Goal: Task Accomplishment & Management: Manage account settings

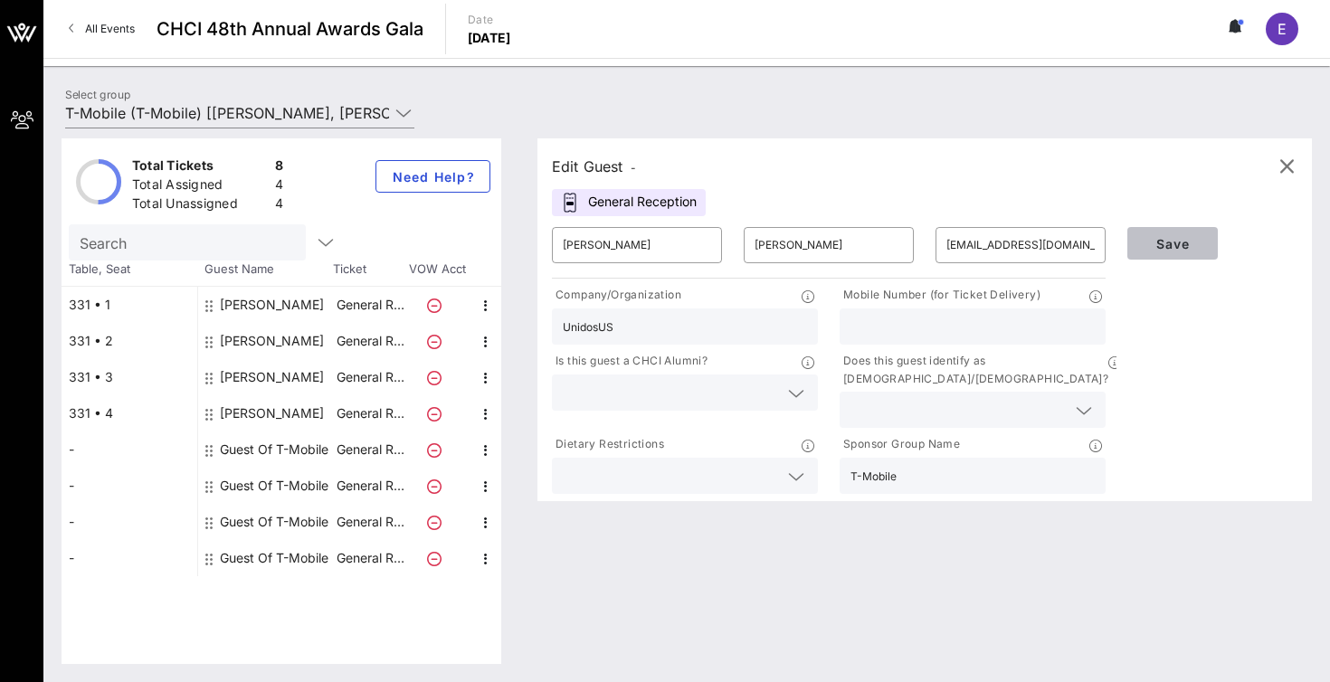
click at [1157, 248] on span "Save" at bounding box center [1173, 243] width 62 height 15
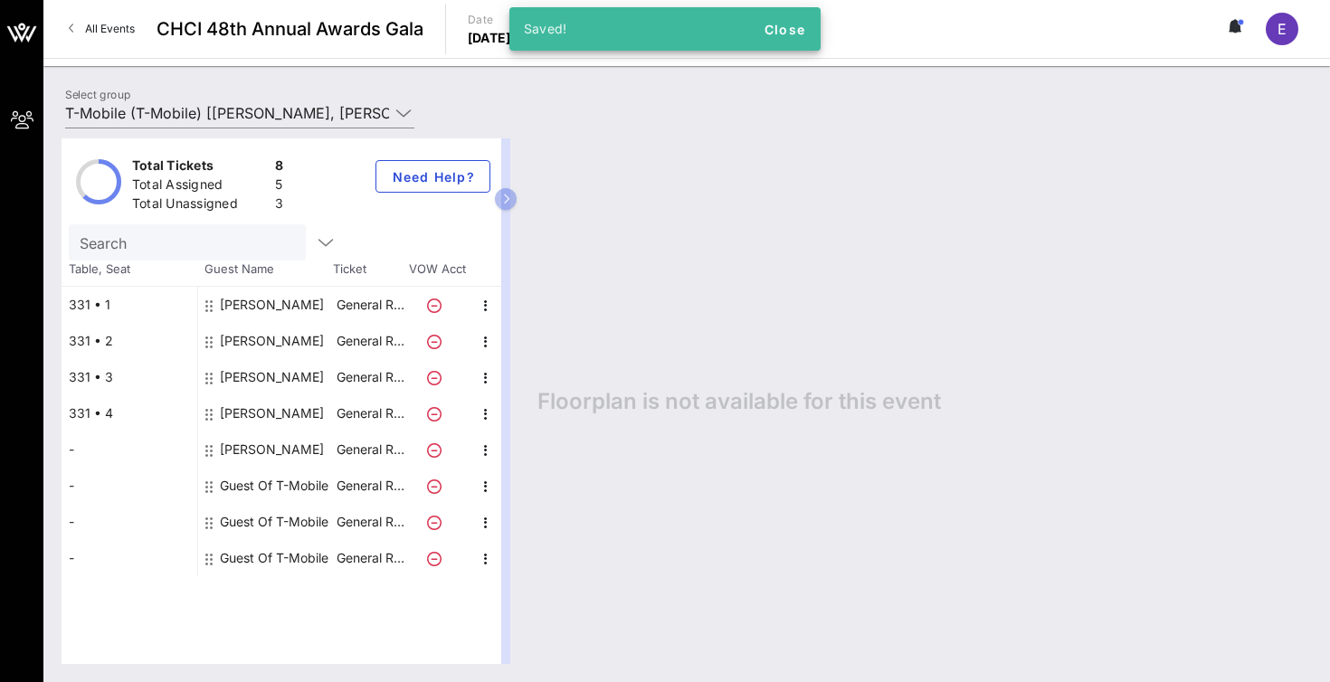
click at [263, 445] on div "Carmen Feliciano" at bounding box center [272, 450] width 104 height 36
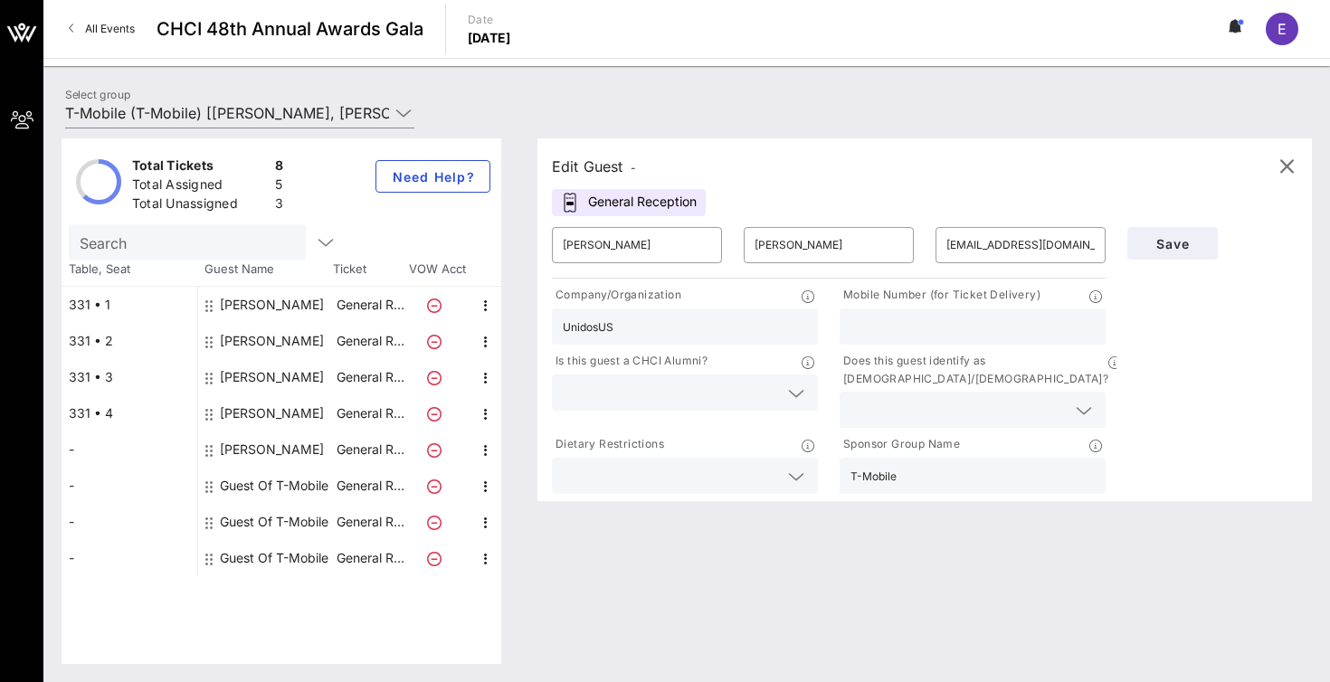
click at [932, 332] on input "text" at bounding box center [973, 327] width 244 height 24
type input "2023748361"
click at [1156, 252] on button "Save" at bounding box center [1172, 243] width 90 height 33
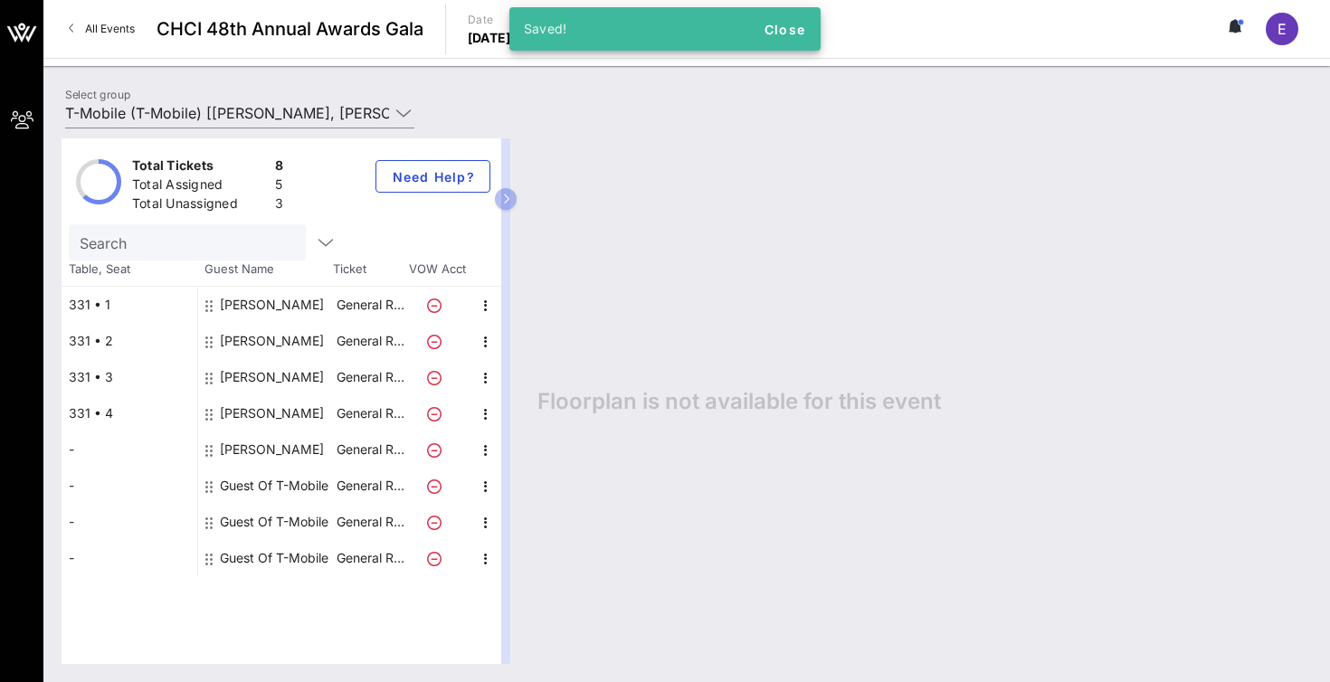
click at [259, 477] on div "Guest Of T-Mobile" at bounding box center [274, 486] width 109 height 36
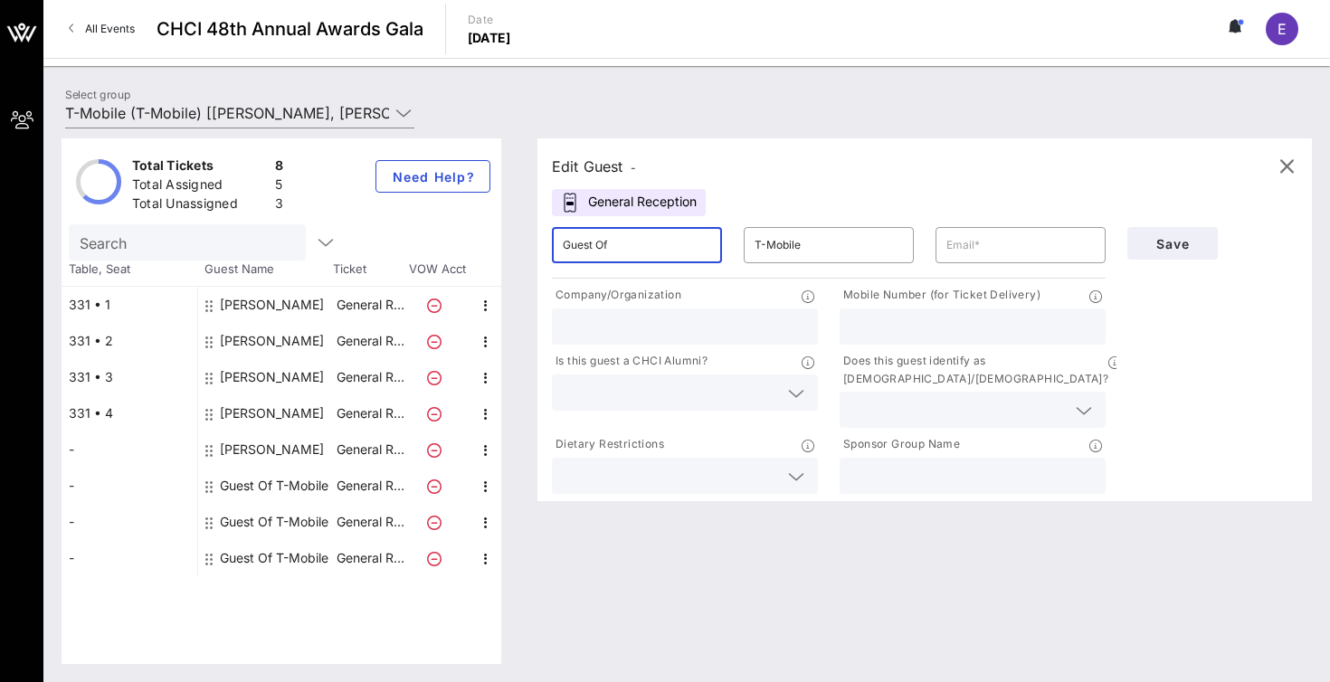
click at [608, 244] on input "Guest Of" at bounding box center [637, 245] width 148 height 29
type input "G"
type input "Anwer"
type input "a"
type input "Adil"
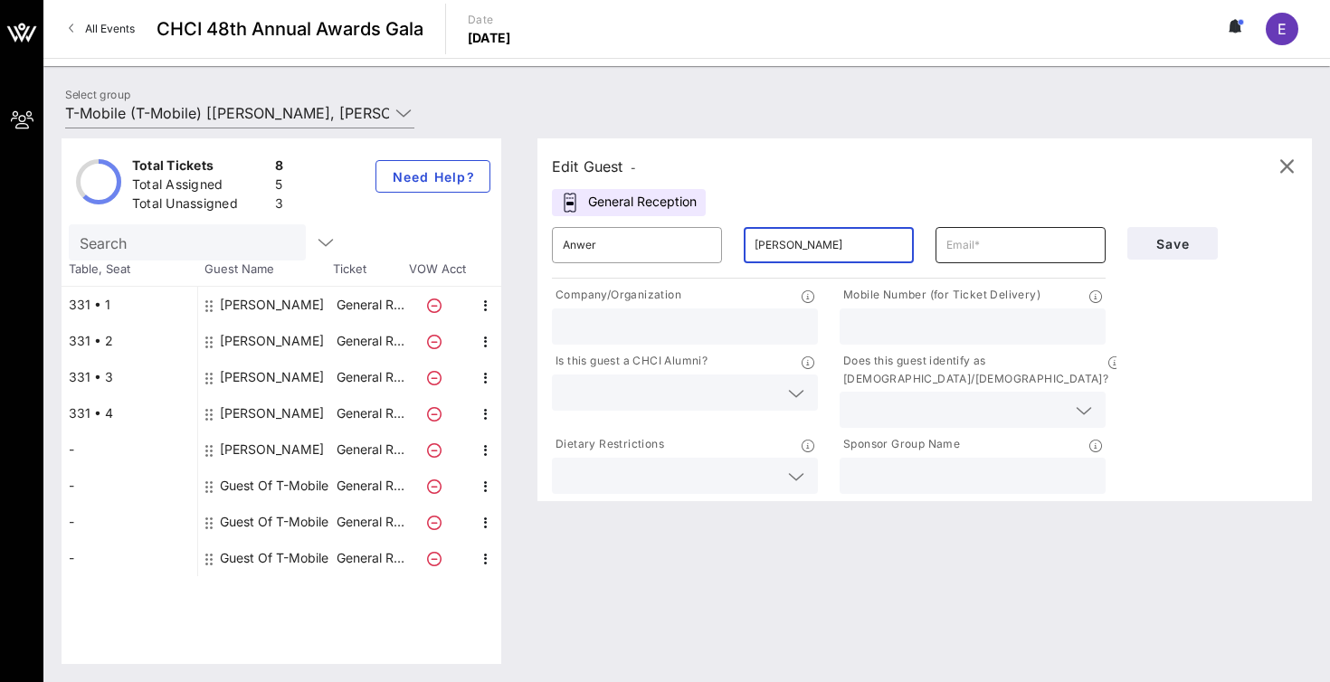
click at [1006, 241] on input "text" at bounding box center [1021, 245] width 148 height 29
paste input "anwer.adil@gmail.com"
type input "anwer.adil@gmail.com"
click at [714, 316] on input "text" at bounding box center [685, 327] width 244 height 24
click at [911, 464] on input "text" at bounding box center [973, 476] width 244 height 24
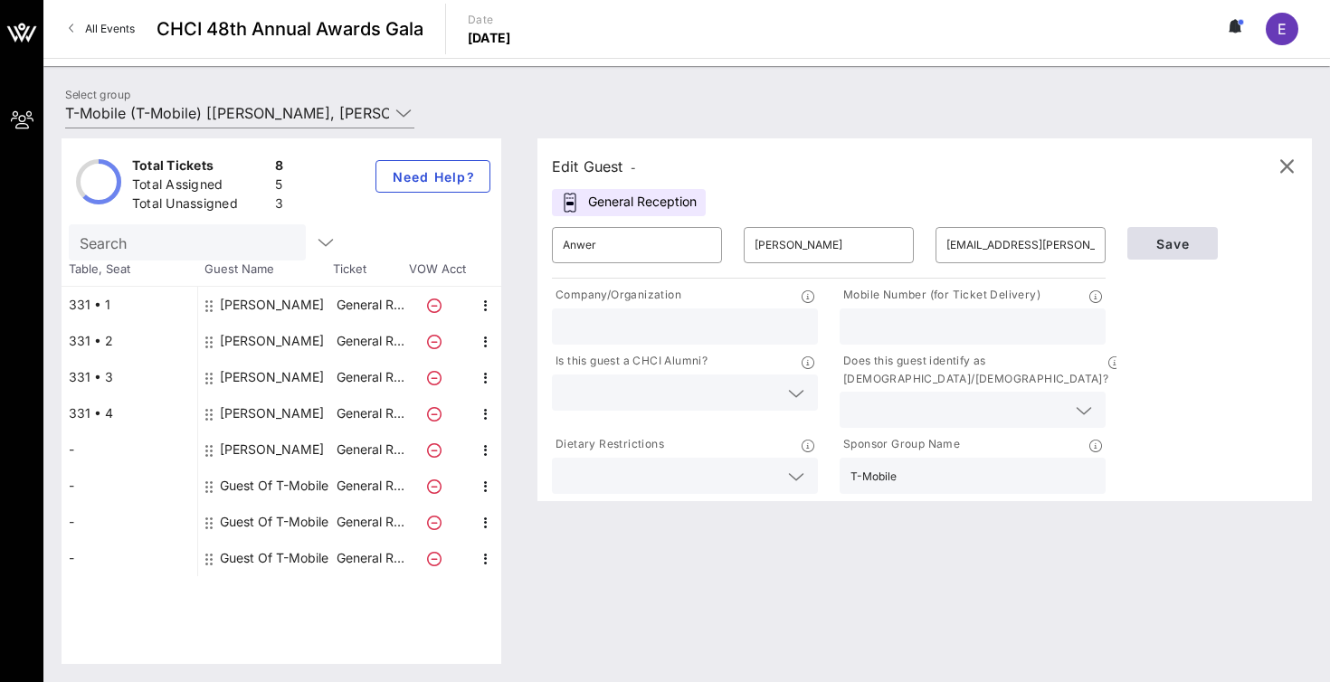
type input "T-Mobile"
click at [1168, 242] on span "Save" at bounding box center [1173, 243] width 62 height 15
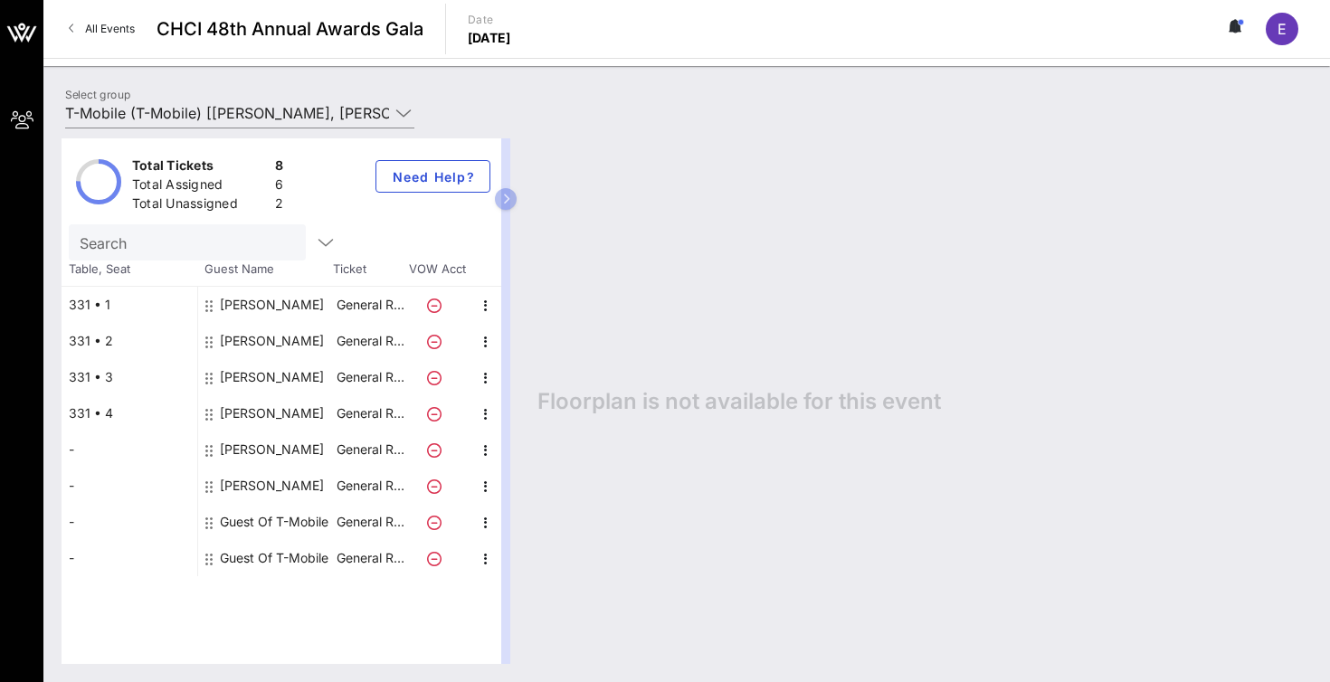
click at [266, 522] on div "Guest Of T-Mobile" at bounding box center [274, 522] width 109 height 36
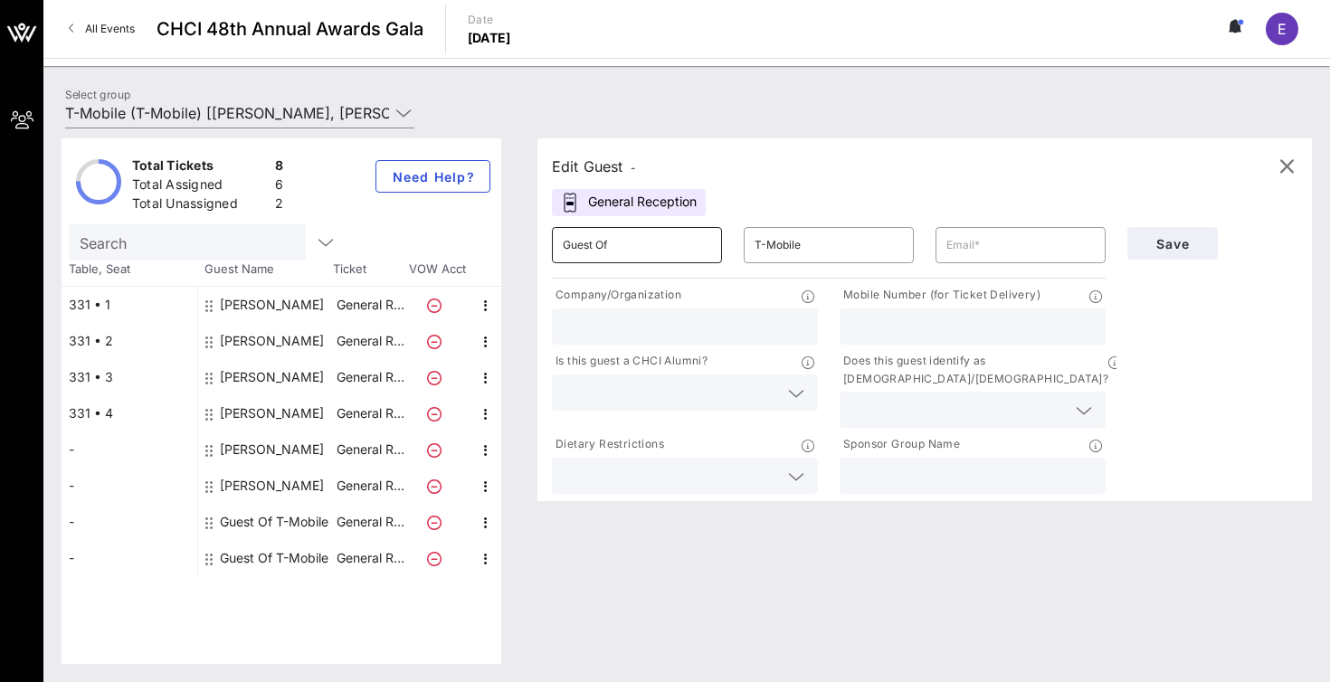
click at [642, 254] on input "Guest Of" at bounding box center [637, 245] width 148 height 29
type input "Natalie"
type input "Armijo"
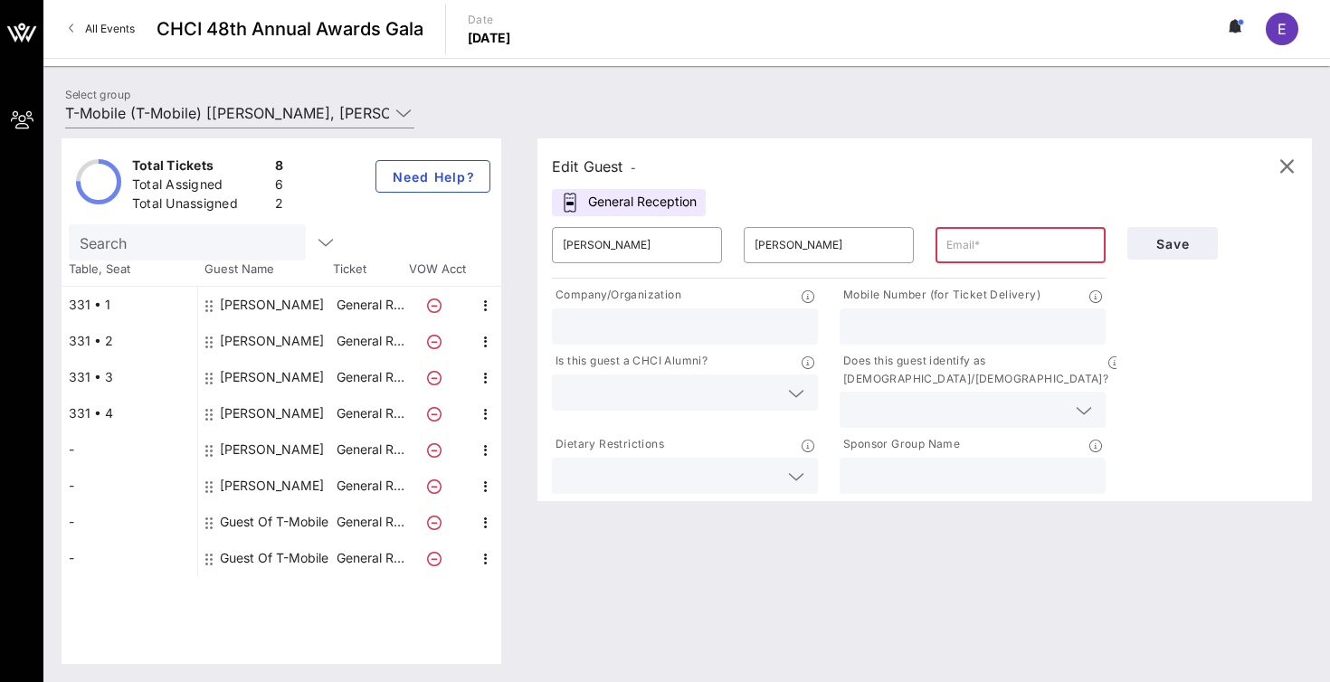
click at [691, 328] on input "text" at bounding box center [685, 327] width 244 height 24
paste input "T-Mobile"
type input "T-Mobile"
click at [899, 464] on input "text" at bounding box center [973, 476] width 244 height 24
paste input "T-Mobile"
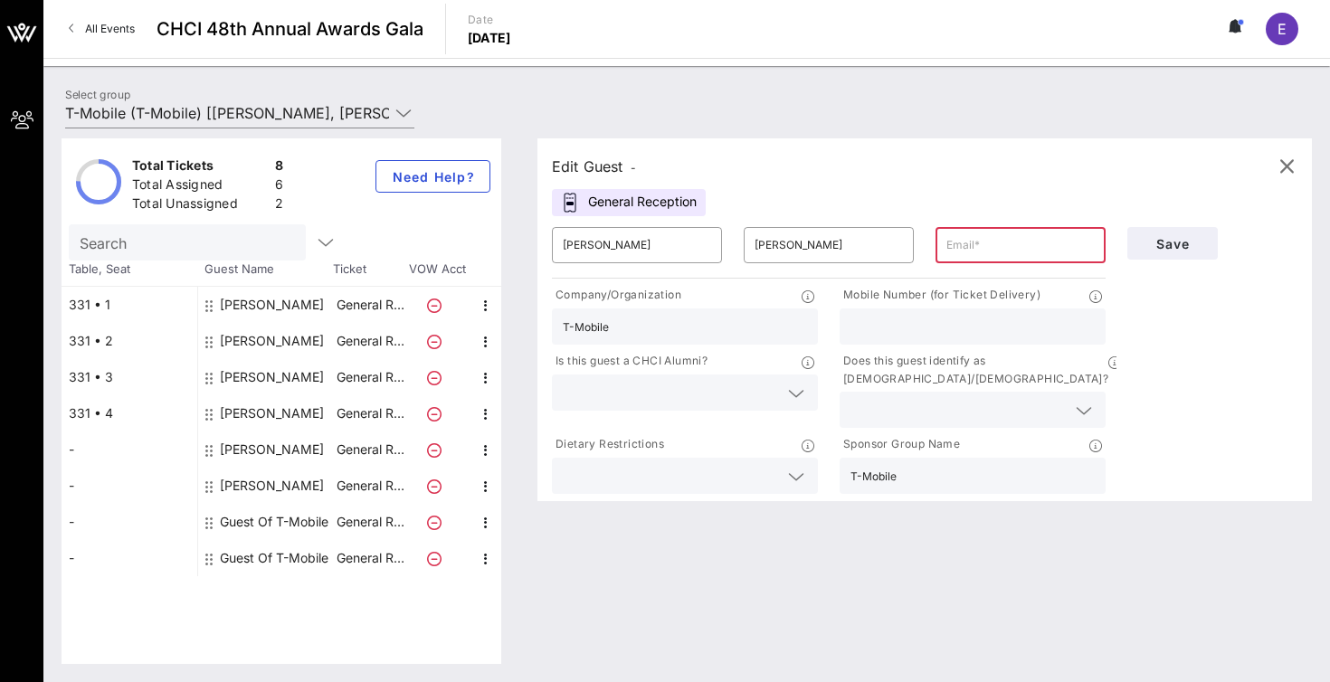
type input "T-Mobile"
click at [971, 250] on input "text" at bounding box center [1021, 245] width 148 height 29
paste input "Natalie.Armijo@T-Mobile.com"
type input "Natalie.Armijo@T-Mobile.com"
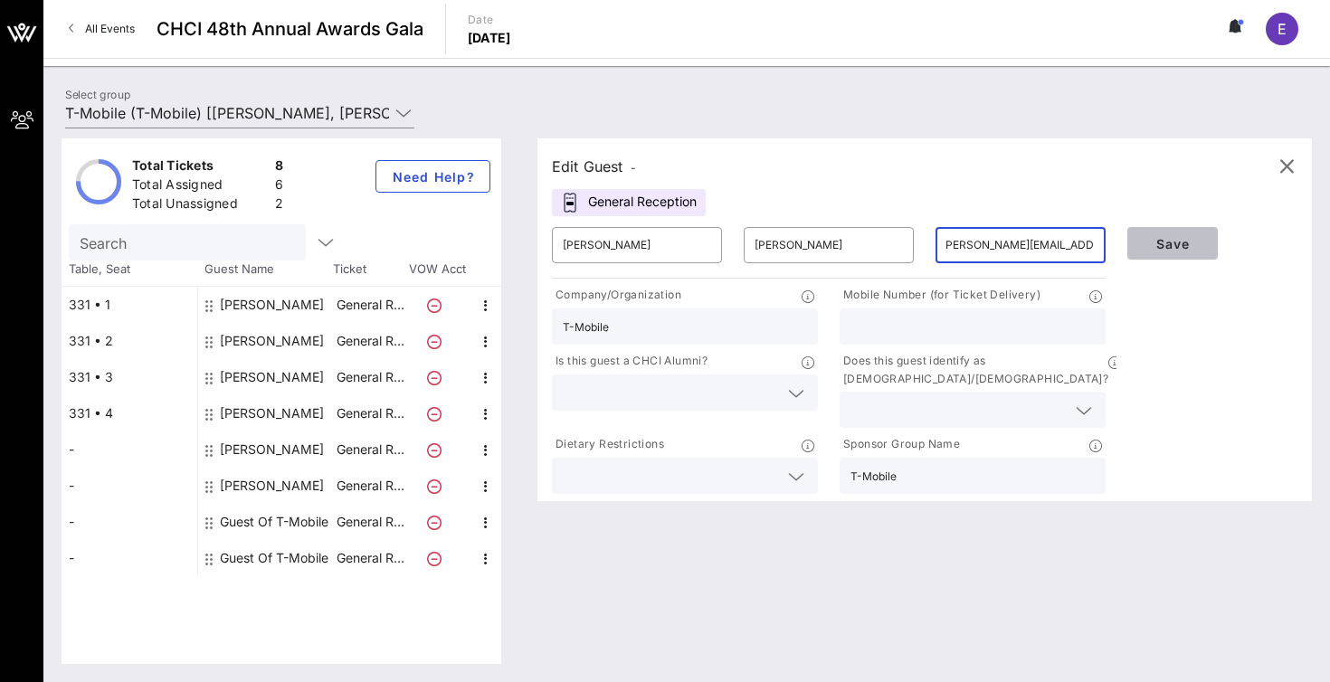
scroll to position [0, 0]
click at [1165, 239] on span "Save" at bounding box center [1173, 243] width 62 height 15
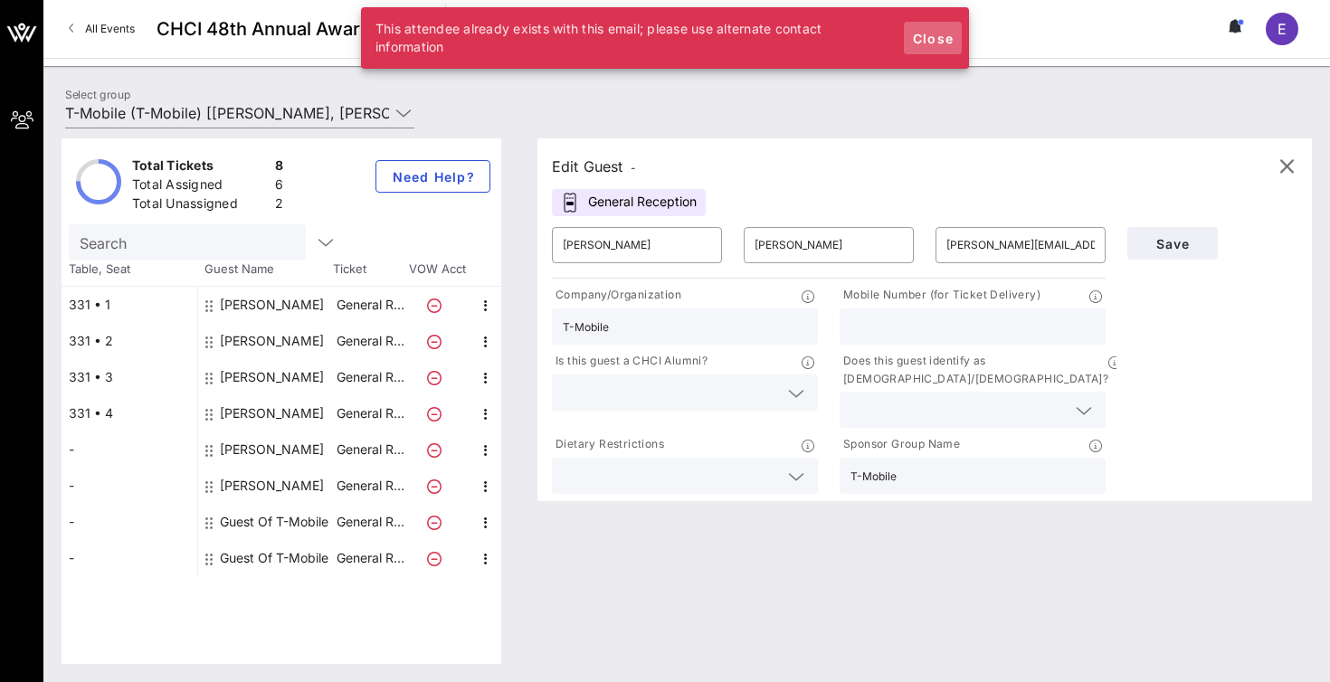
click at [925, 33] on span "Close" at bounding box center [932, 38] width 43 height 15
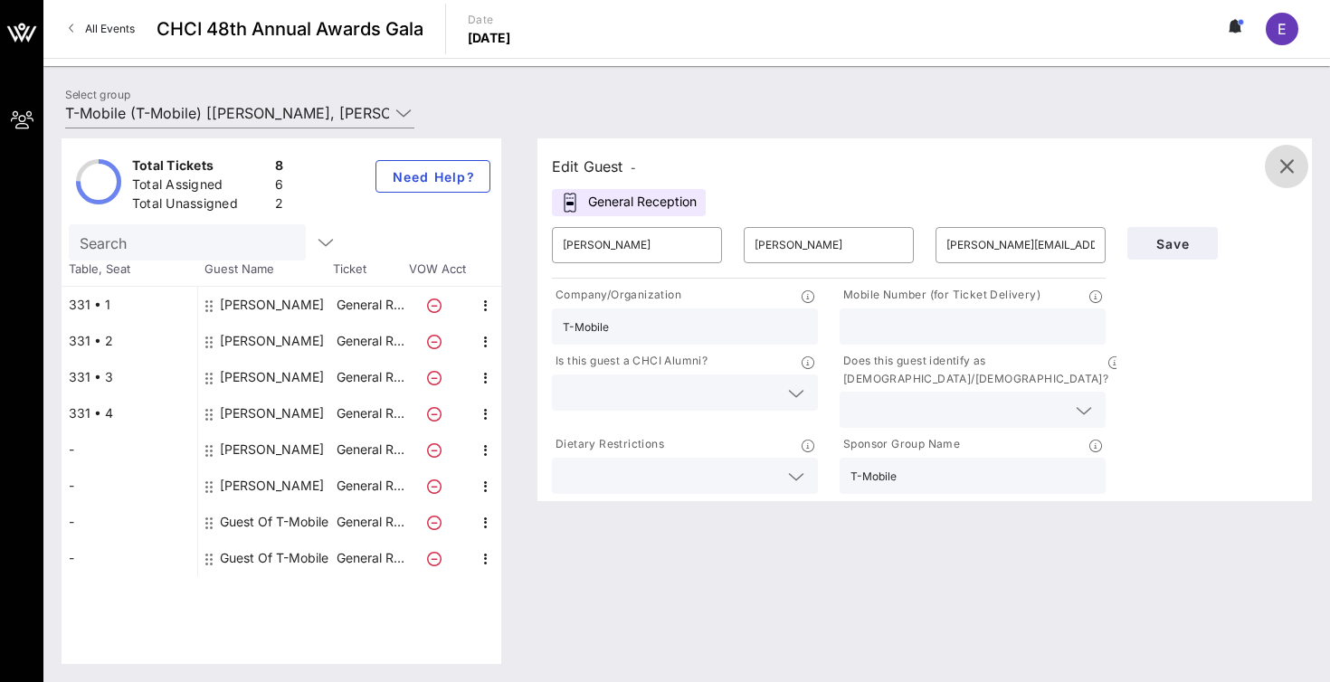
click at [1280, 166] on icon "button" at bounding box center [1287, 167] width 22 height 22
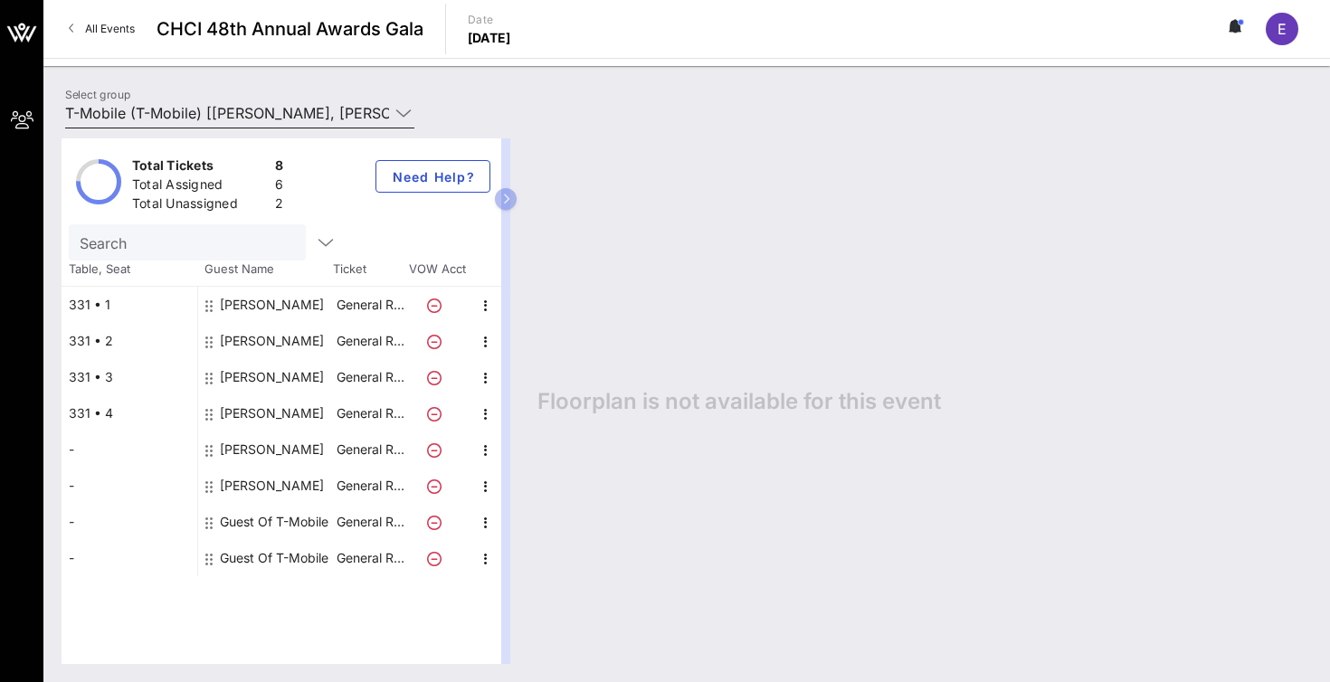
click at [276, 114] on input "T-Mobile (T-Mobile) [Estuardo Rodriguez, estuardo@intersectpublicaffairs.com]" at bounding box center [227, 113] width 324 height 29
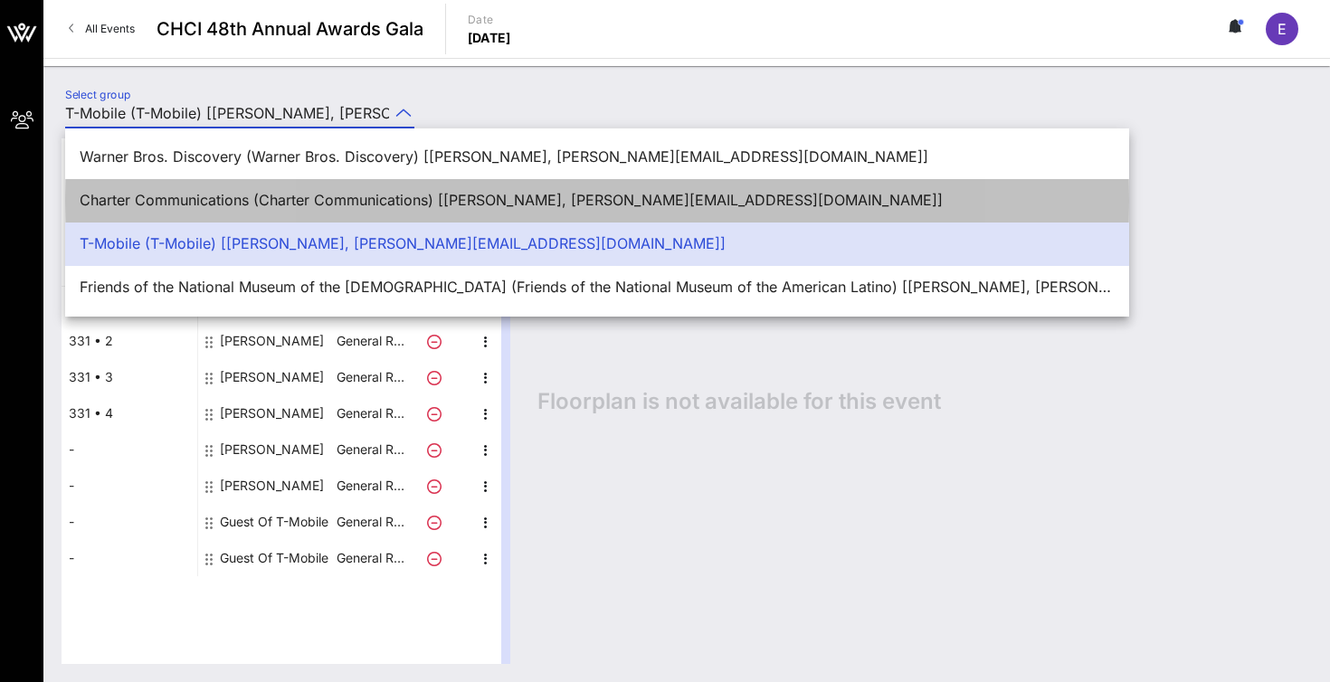
click at [271, 202] on div "Charter Communications (Charter Communications) [Estuardo Rodriguez, estuardo@i…" at bounding box center [597, 200] width 1035 height 17
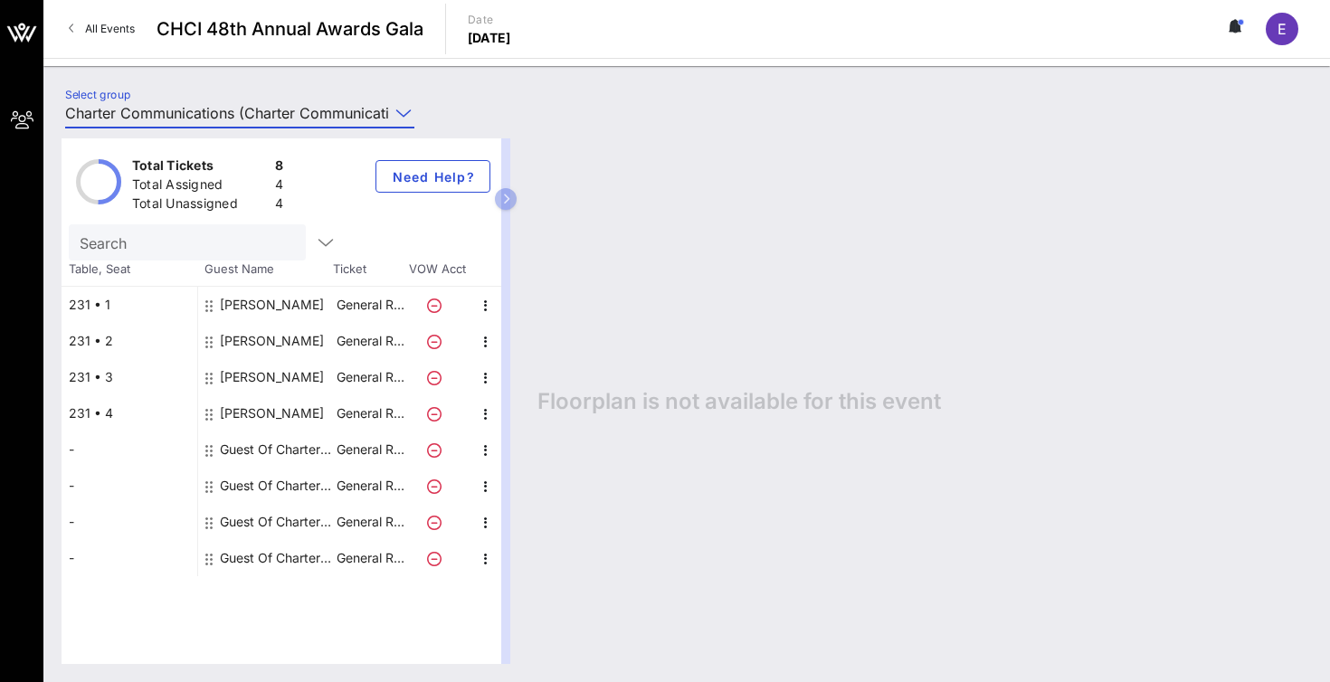
click at [300, 125] on div "Total Tickets 8 Total Assigned 4 Total Unassigned 4 Need Help? Search Table, Se…" at bounding box center [686, 401] width 1287 height 562
click at [300, 106] on input "Charter Communications (Charter Communications) [Estuardo Rodriguez, estuardo@i…" at bounding box center [227, 113] width 324 height 29
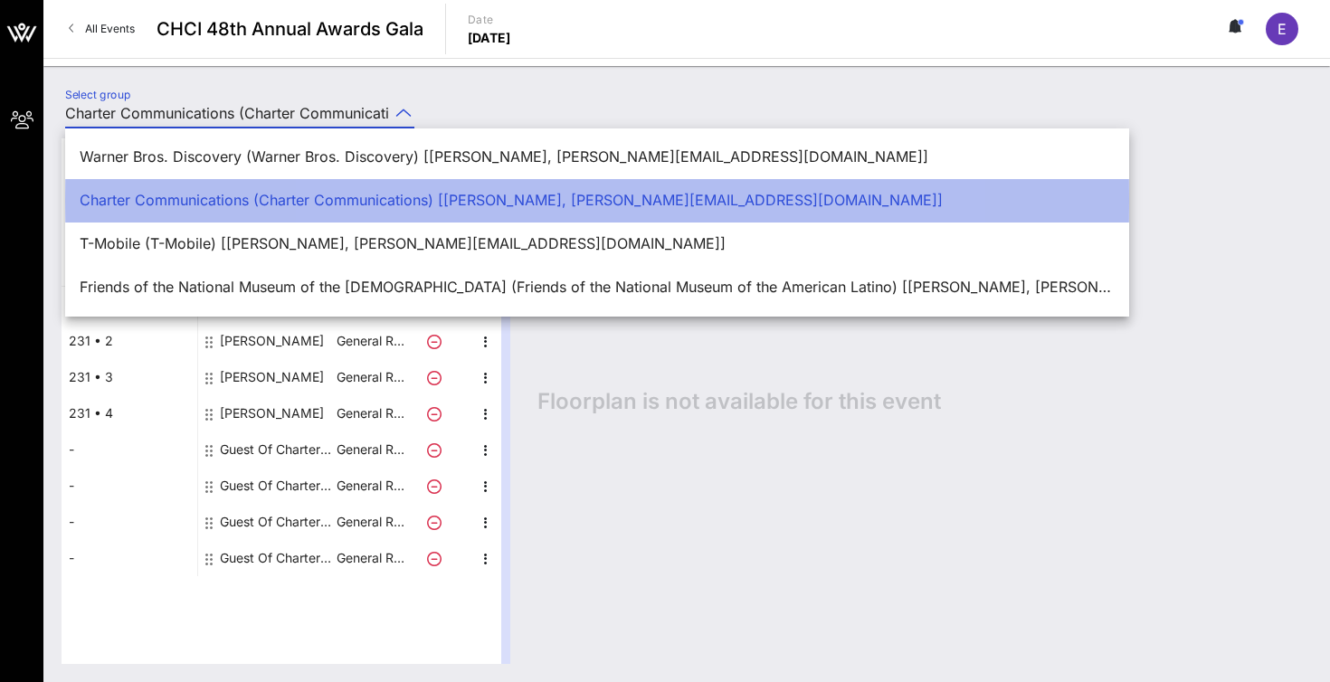
click at [243, 222] on div "Charter Communications (Charter Communications) [Estuardo Rodriguez, estuardo@i…" at bounding box center [597, 200] width 1064 height 43
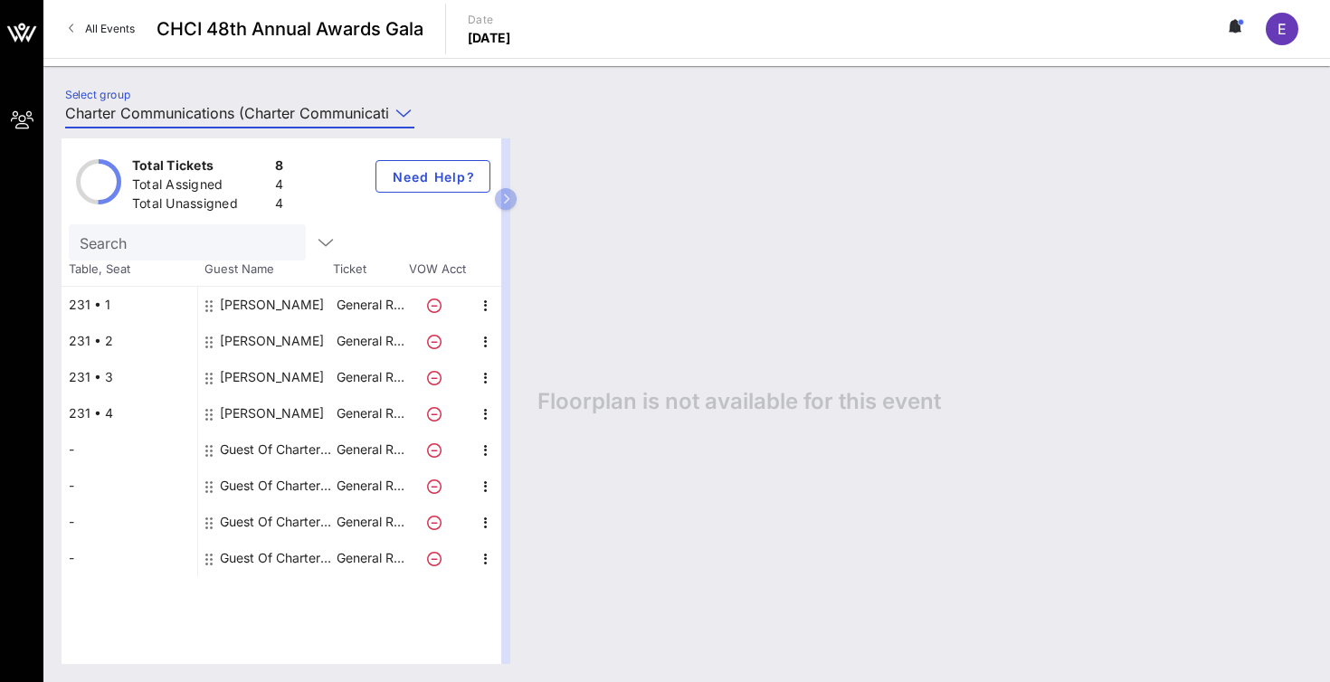
click at [320, 106] on input "Charter Communications (Charter Communications) [Estuardo Rodriguez, estuardo@i…" at bounding box center [227, 113] width 324 height 29
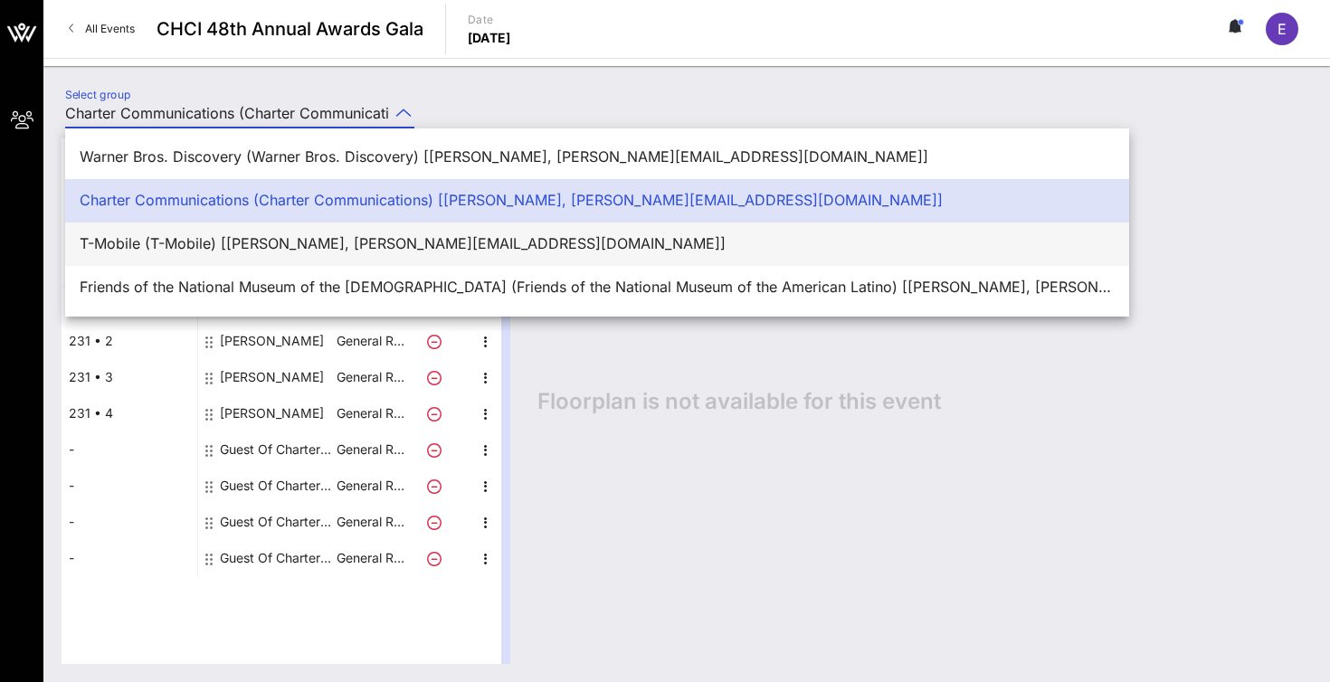
click at [281, 241] on div "T-Mobile (T-Mobile) [Estuardo Rodriguez, estuardo@intersectpublicaffairs.com]" at bounding box center [597, 243] width 1035 height 17
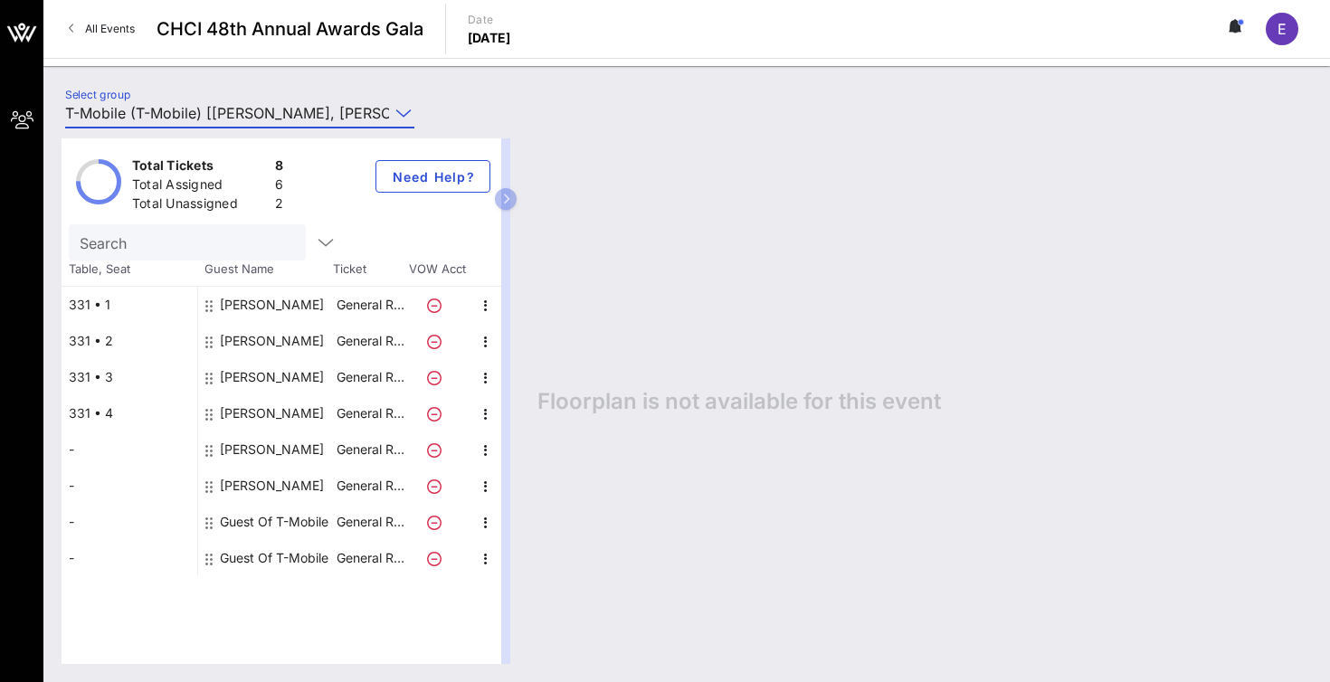
click at [371, 113] on input "T-Mobile (T-Mobile) [Estuardo Rodriguez, estuardo@intersectpublicaffairs.com]" at bounding box center [227, 113] width 324 height 29
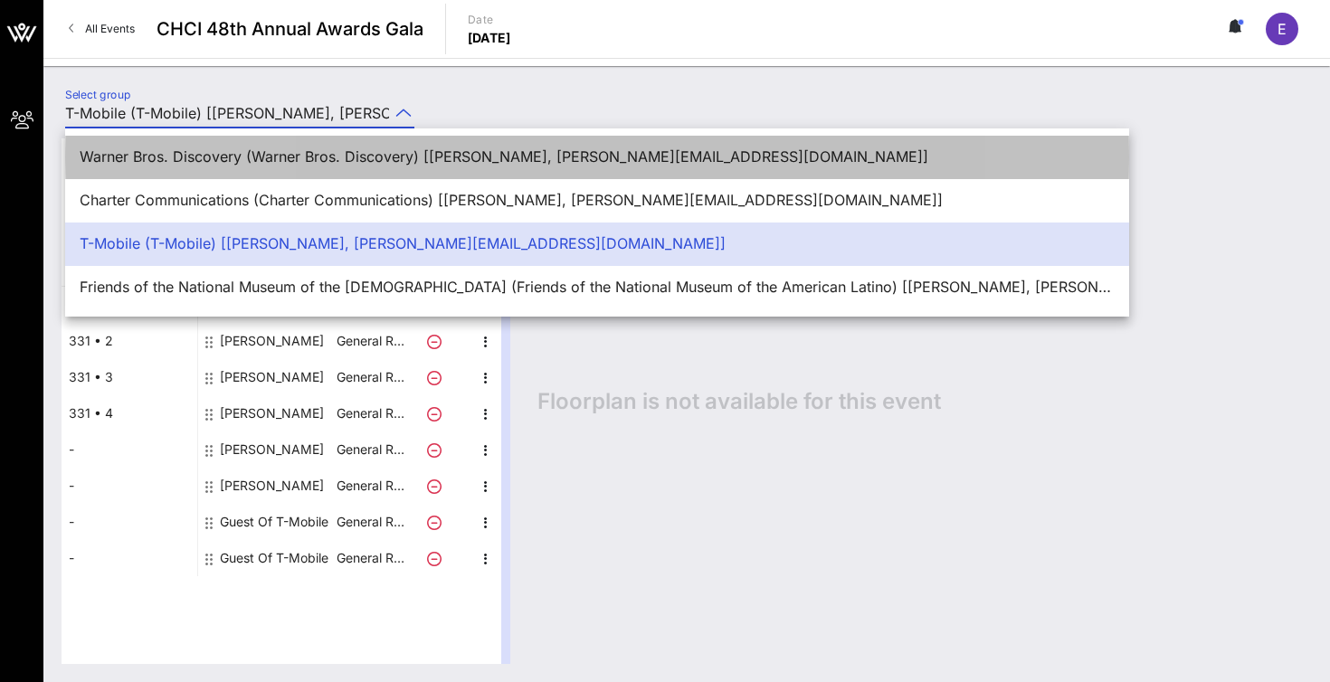
click at [365, 151] on div "Warner Bros. Discovery (Warner Bros. Discovery) [Estuardo Rodriguez, estuardo@i…" at bounding box center [597, 156] width 1035 height 17
type input "Warner Bros. Discovery (Warner Bros. Discovery) [Estuardo Rodriguez, estuardo@i…"
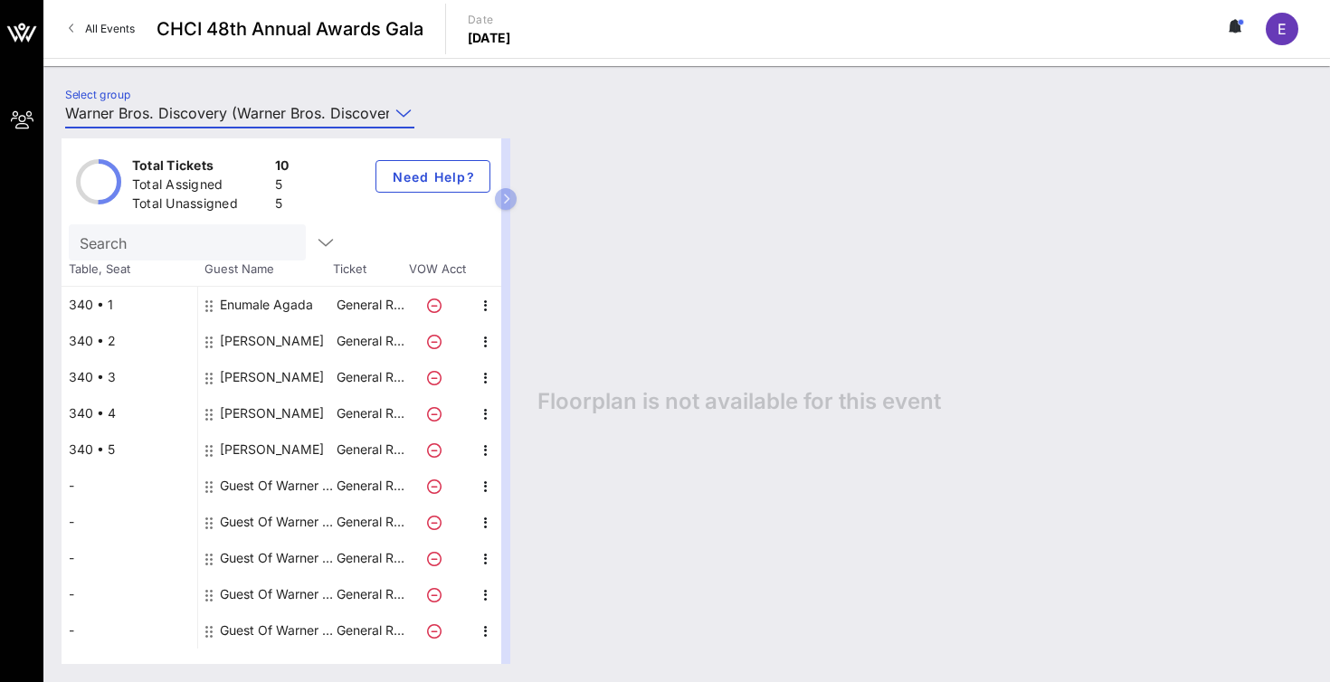
click at [269, 412] on div "[PERSON_NAME]" at bounding box center [272, 413] width 104 height 36
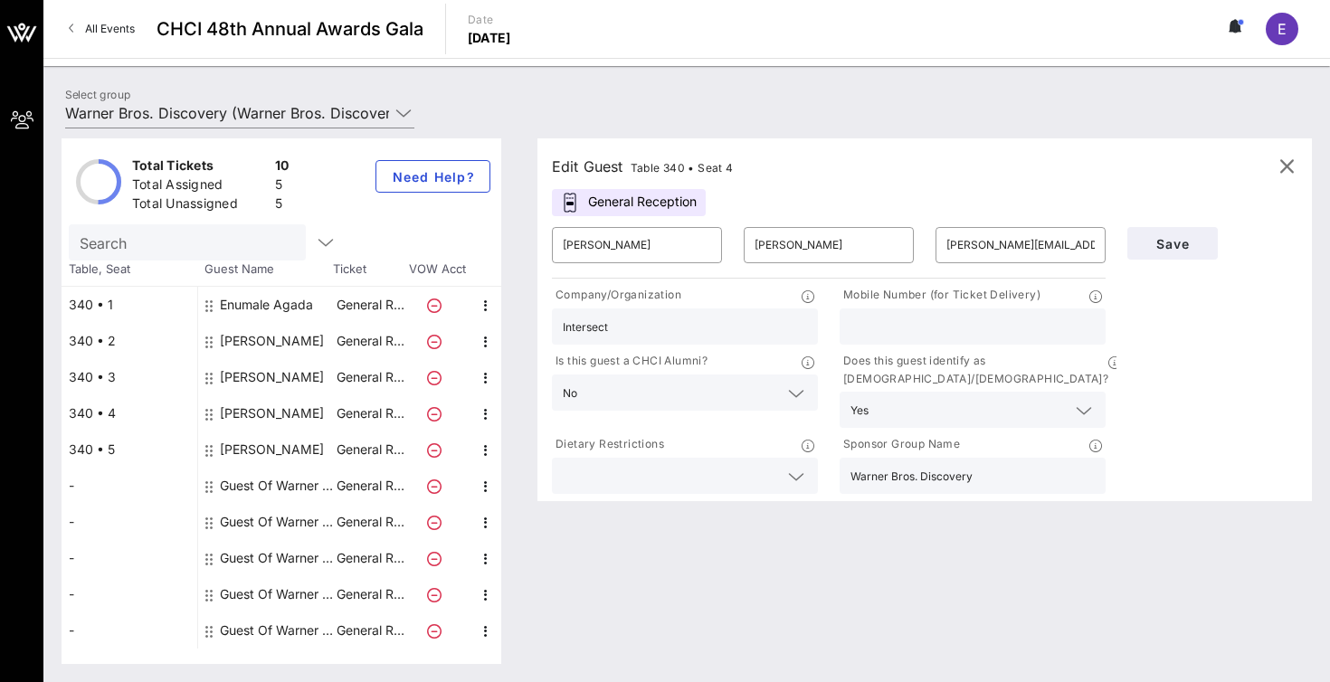
click at [270, 450] on div "[PERSON_NAME]" at bounding box center [272, 450] width 104 height 36
type input "Felix"
type input "Sanchez"
type input "fsanchez@hispanicarts.org"
type input "National Hispanic Foundation for the Arts"
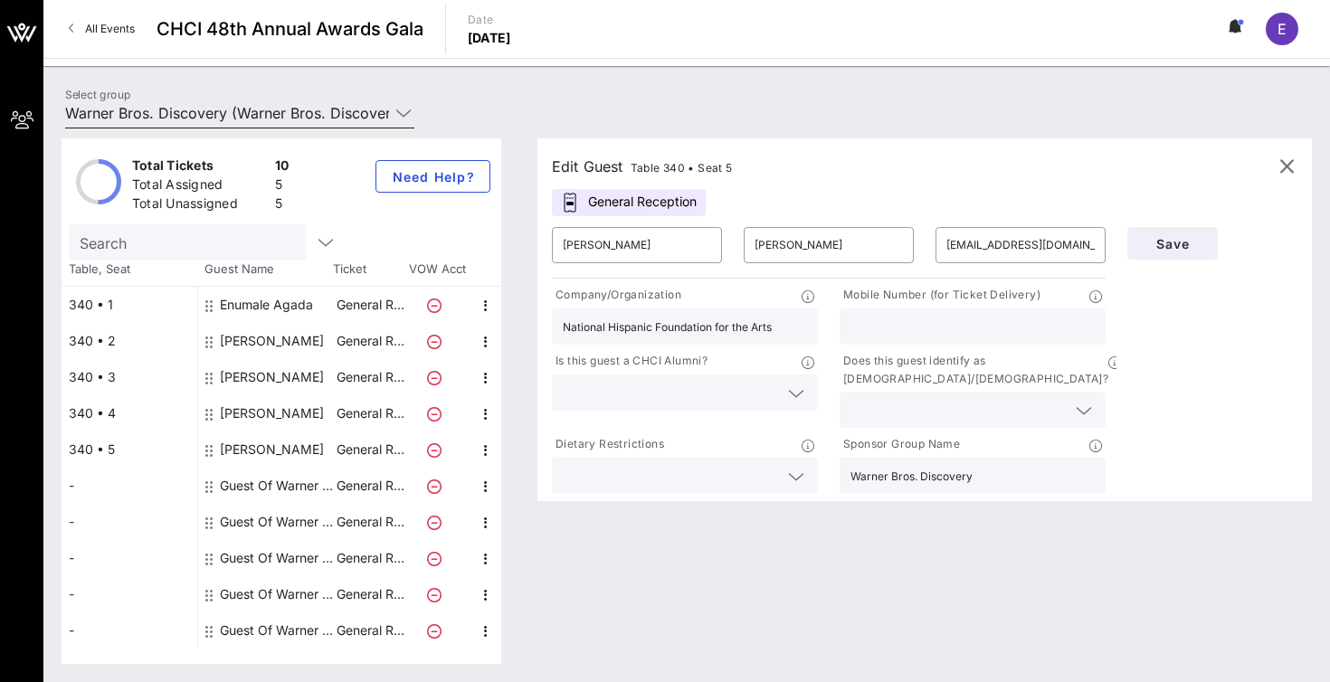
click at [374, 106] on input "Warner Bros. Discovery (Warner Bros. Discovery) [Estuardo Rodriguez, estuardo@i…" at bounding box center [227, 113] width 324 height 29
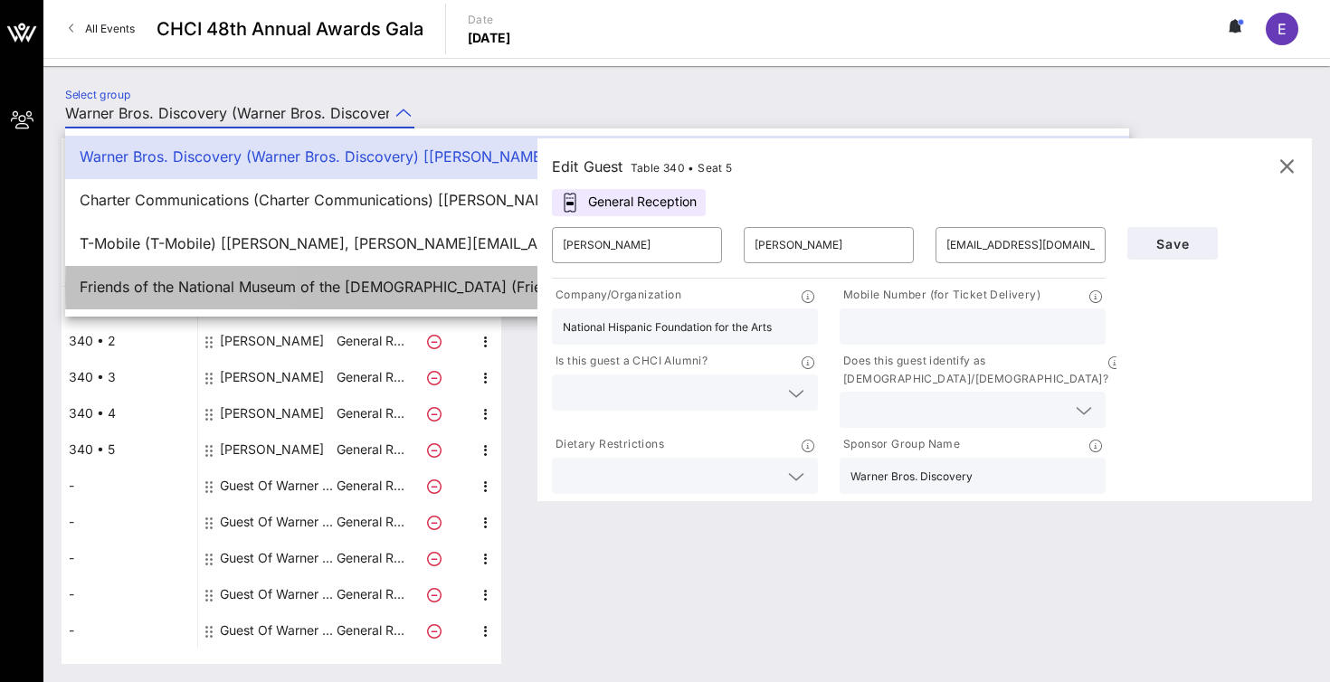
click at [290, 275] on div "Friends of the National Museum of the [DEMOGRAPHIC_DATA] (Friends of the Nation…" at bounding box center [597, 287] width 1035 height 39
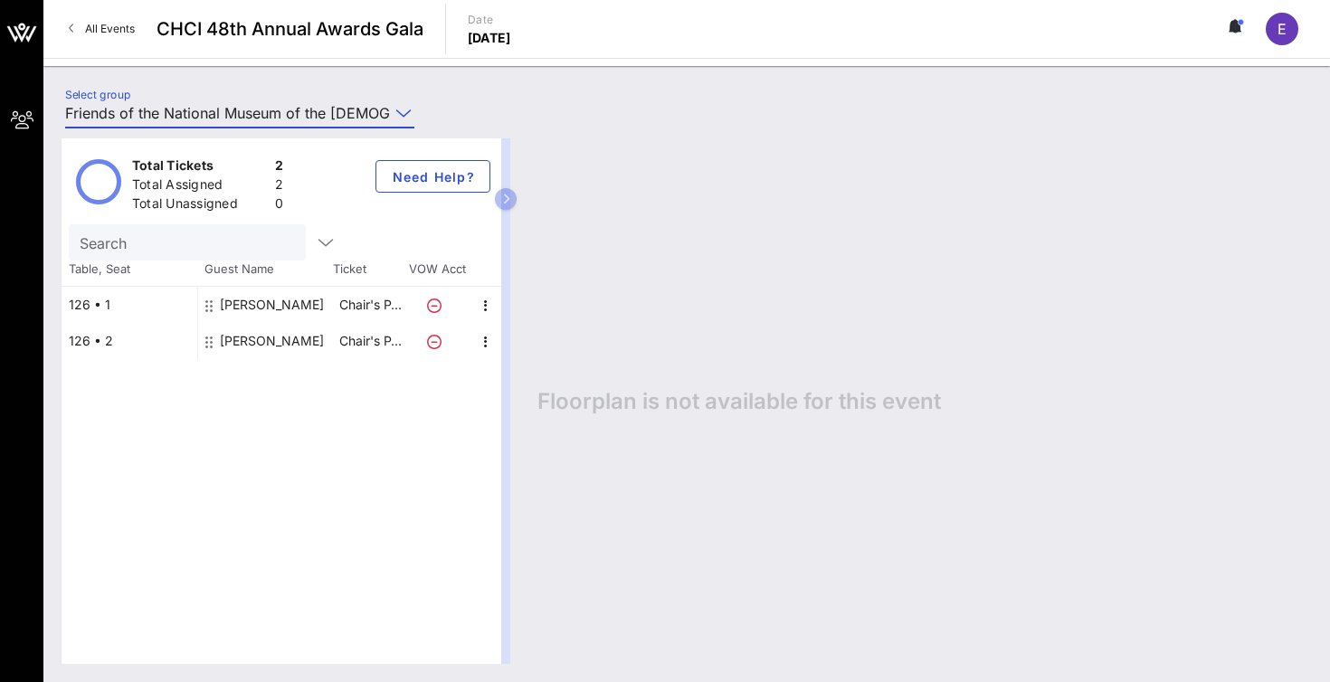
click at [368, 99] on input "Friends of the National Museum of the [DEMOGRAPHIC_DATA] (Friends of the Nation…" at bounding box center [227, 113] width 324 height 29
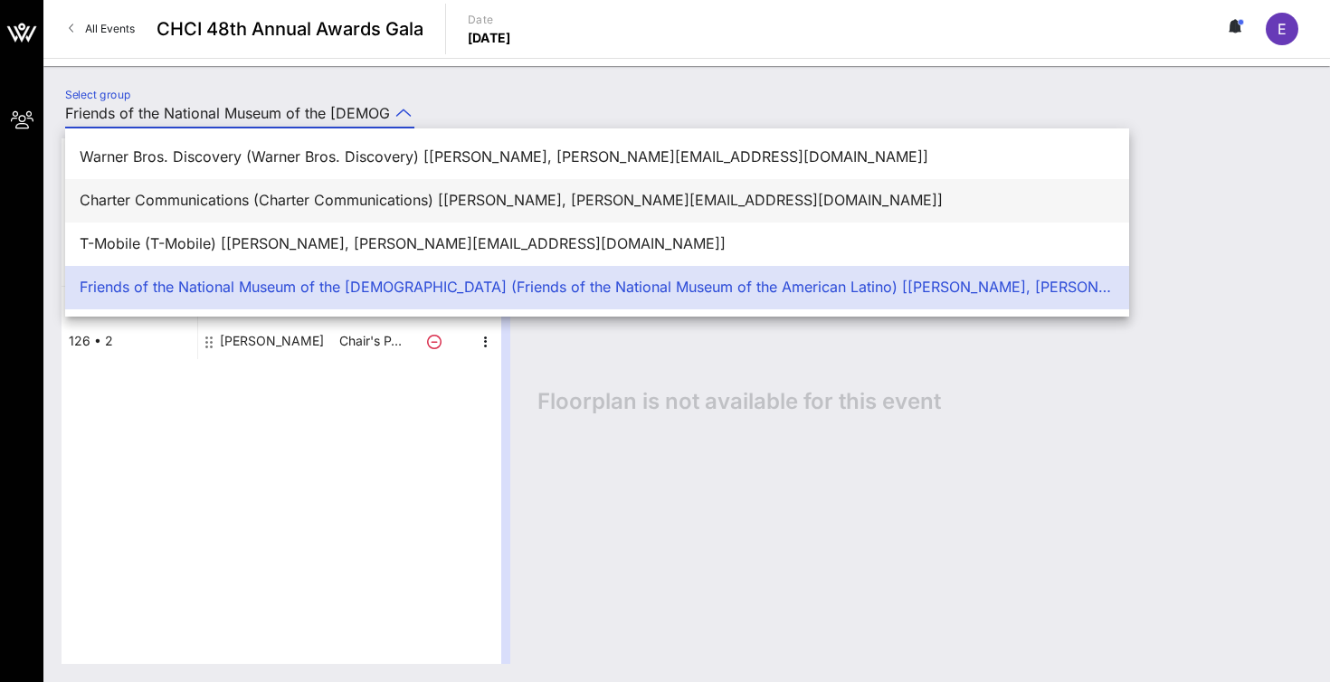
click at [267, 199] on div "Charter Communications (Charter Communications) [Estuardo Rodriguez, estuardo@i…" at bounding box center [597, 200] width 1035 height 17
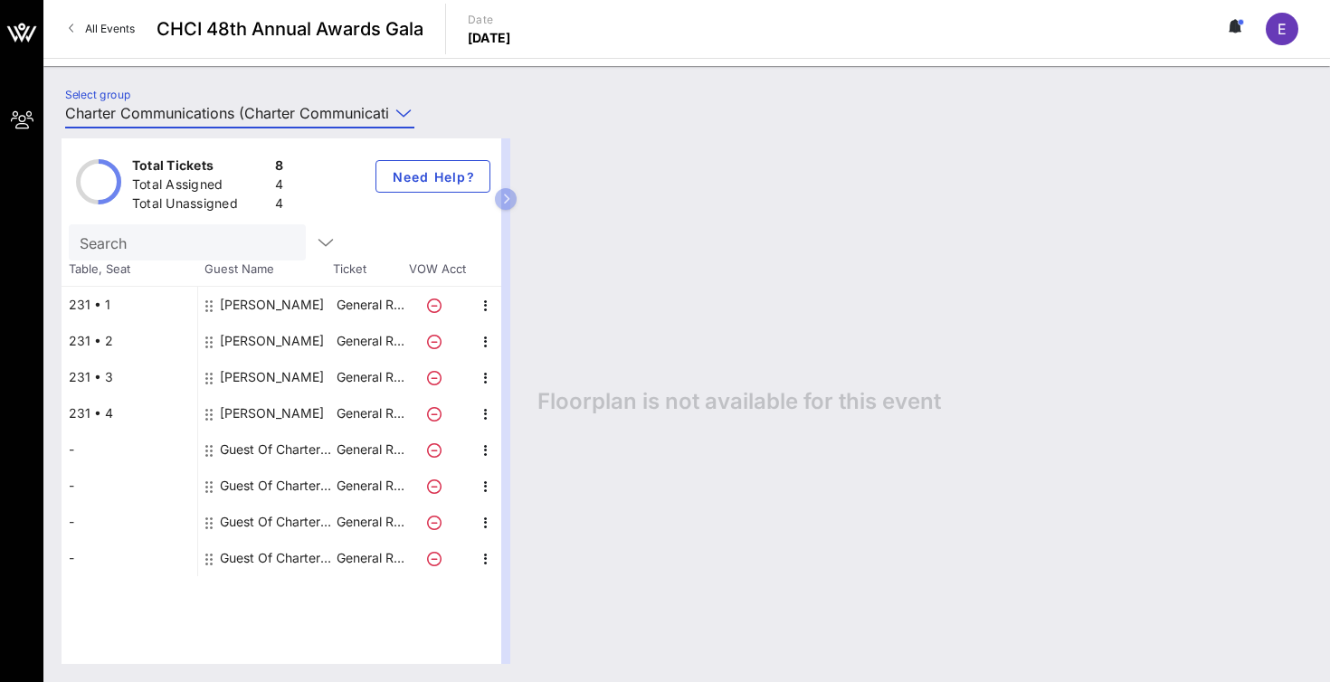
click at [395, 117] on icon at bounding box center [403, 113] width 16 height 22
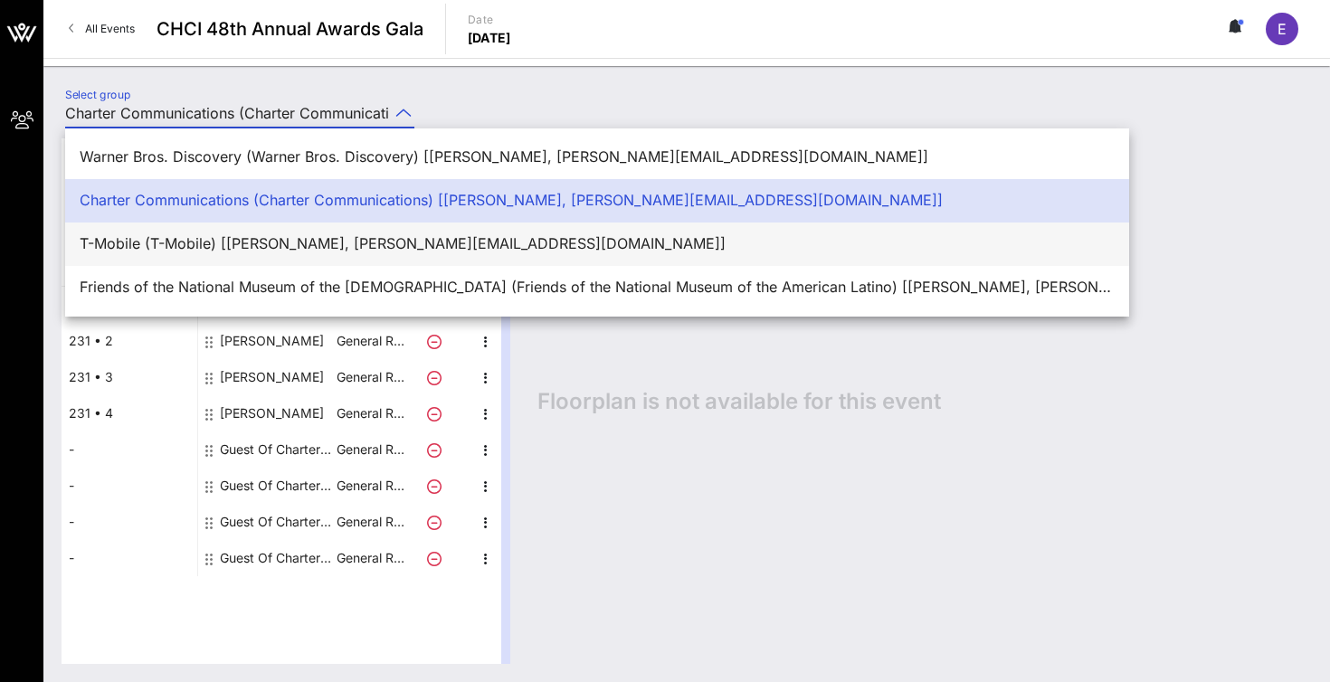
click at [318, 248] on div "T-Mobile (T-Mobile) [Estuardo Rodriguez, estuardo@intersectpublicaffairs.com]" at bounding box center [597, 243] width 1035 height 17
type input "T-Mobile (T-Mobile) [Estuardo Rodriguez, estuardo@intersectpublicaffairs.com]"
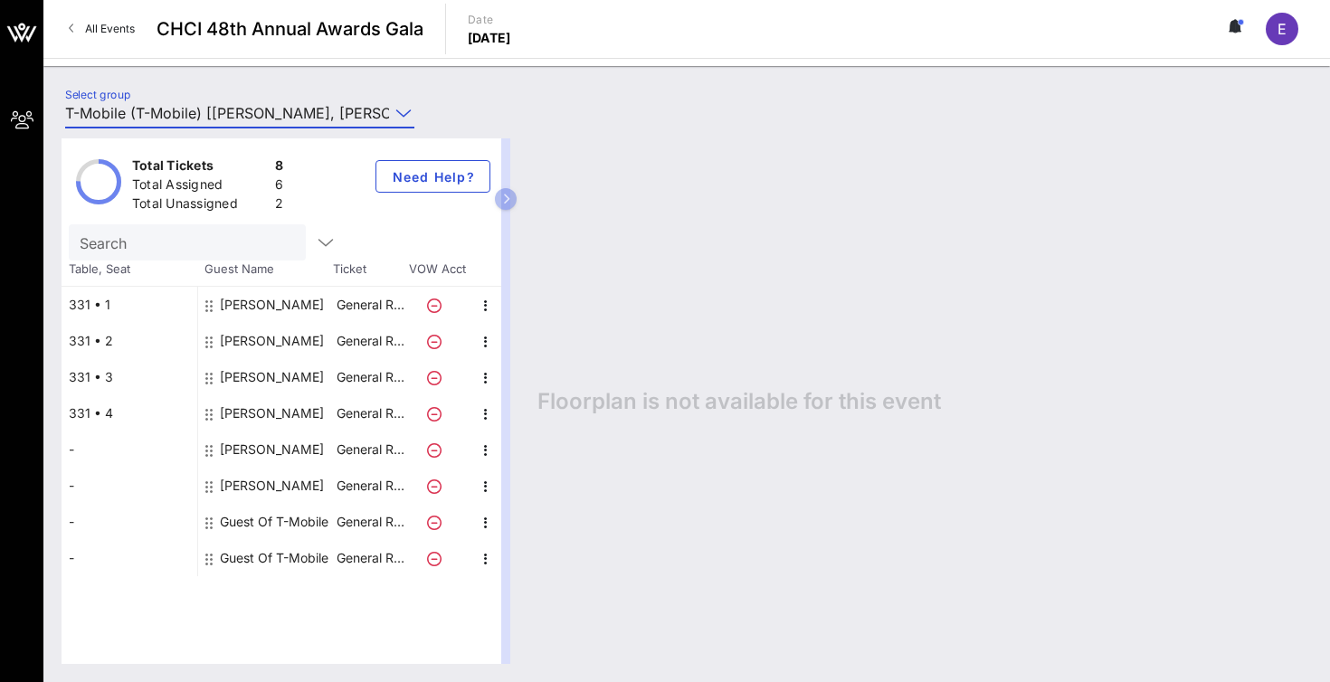
click at [108, 21] on link "All Events" at bounding box center [102, 28] width 88 height 29
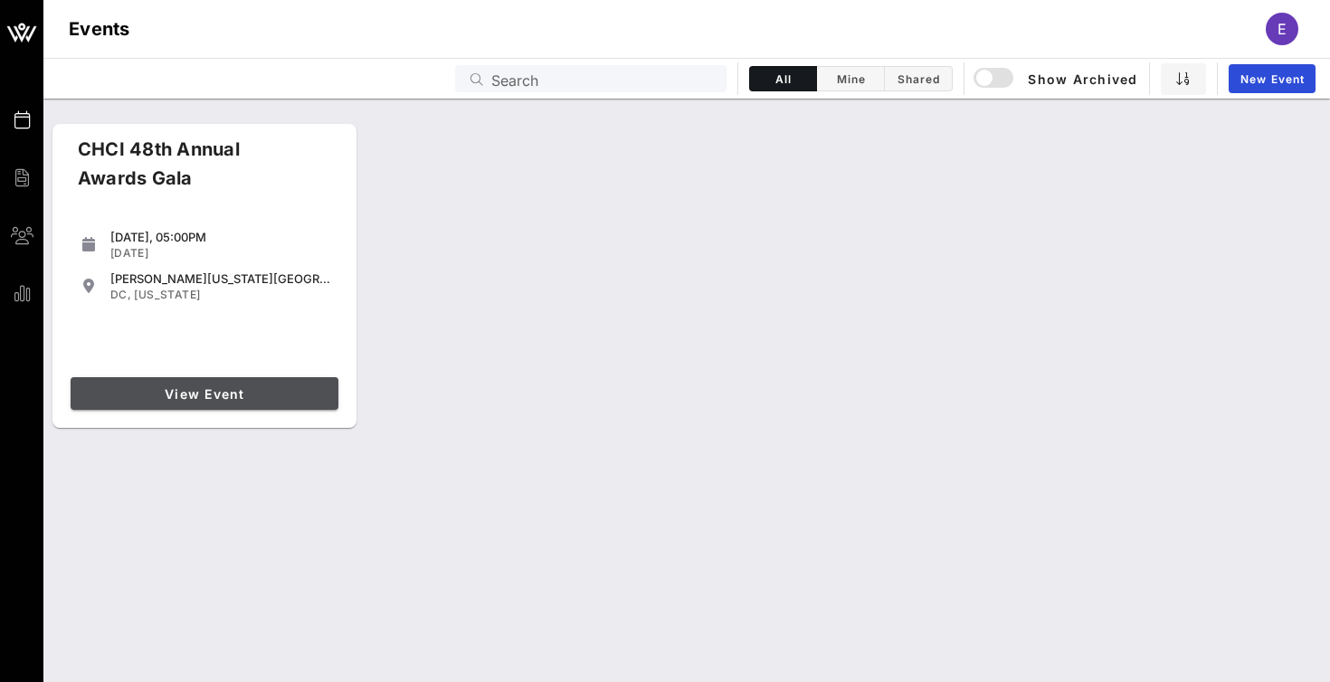
click at [207, 392] on span "View Event" at bounding box center [204, 393] width 253 height 15
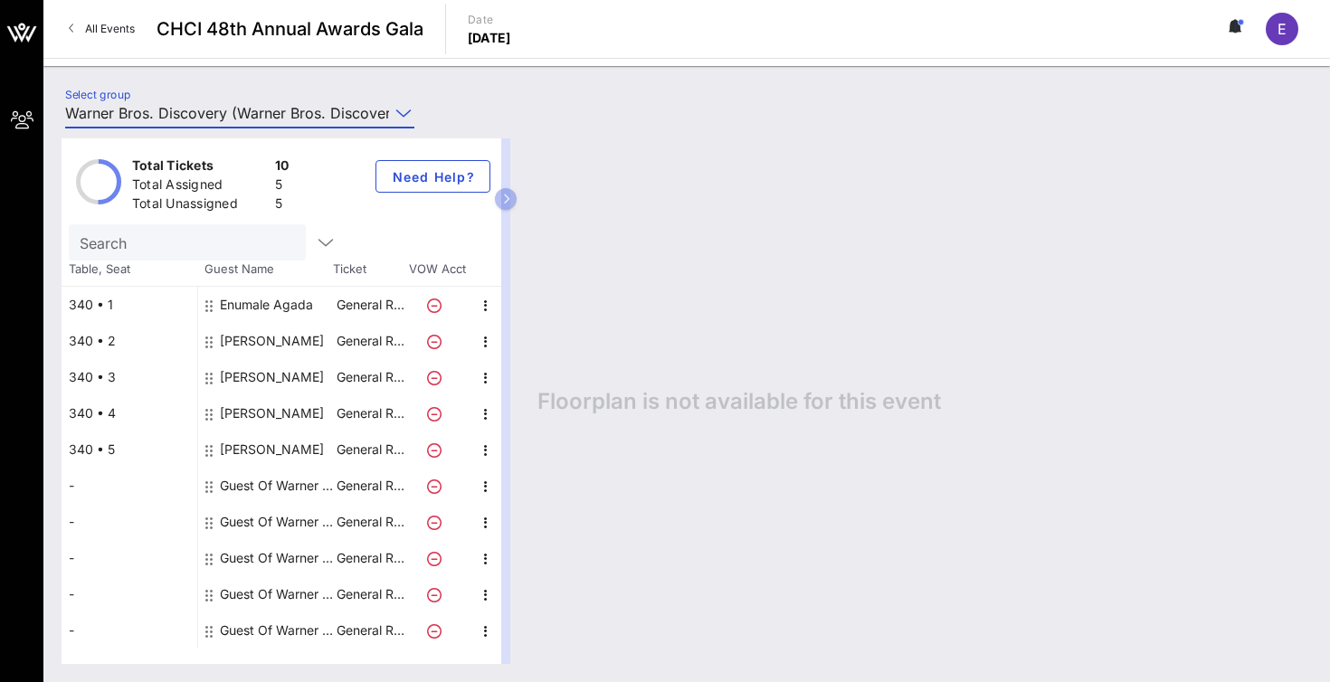
click at [375, 114] on input "Warner Bros. Discovery (Warner Bros. Discovery) [Estuardo Rodriguez, estuardo@i…" at bounding box center [227, 113] width 324 height 29
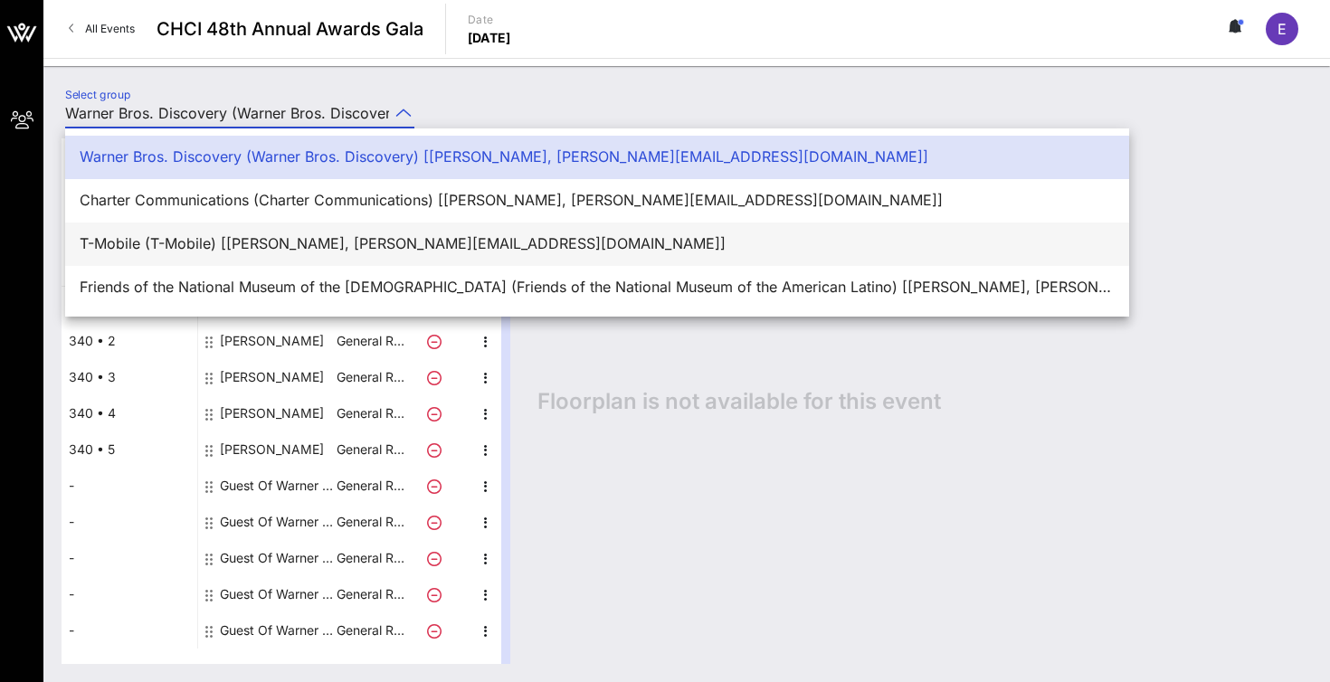
click at [327, 253] on div "T-Mobile (T-Mobile) [Estuardo Rodriguez, estuardo@intersectpublicaffairs.com]" at bounding box center [597, 243] width 1035 height 39
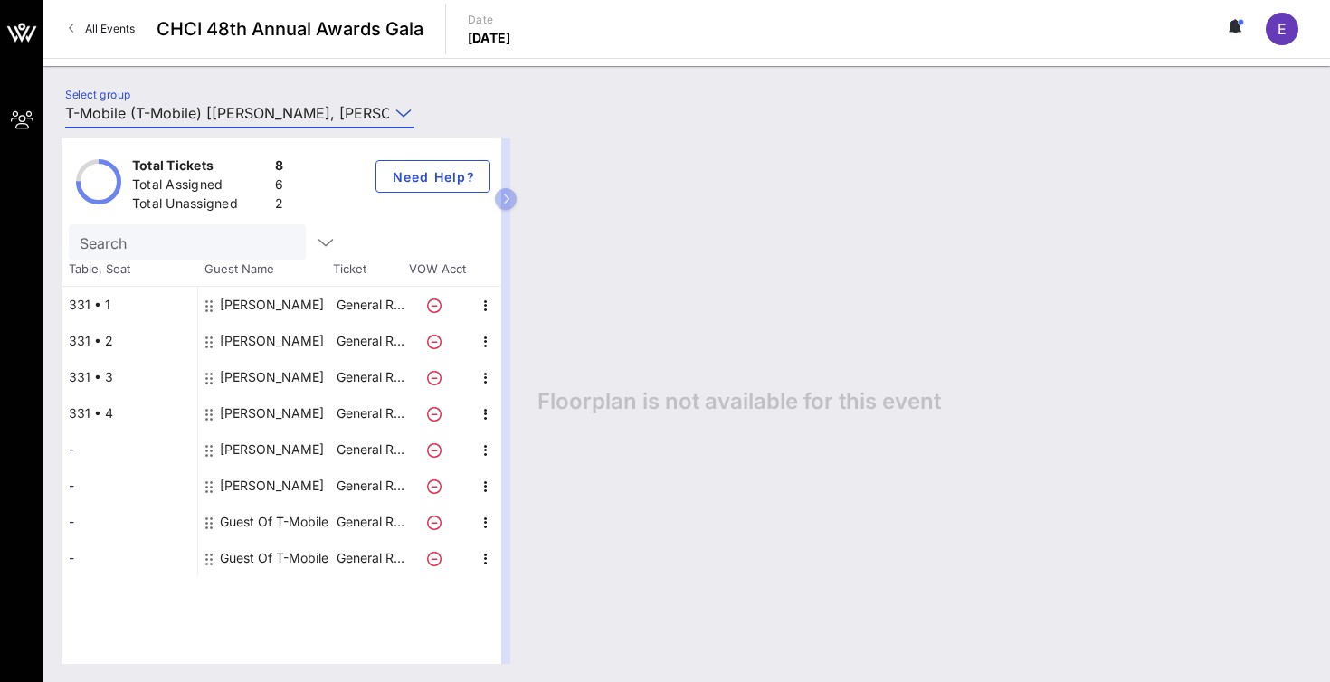
click at [292, 485] on div "Carmen Feliciano" at bounding box center [272, 486] width 104 height 36
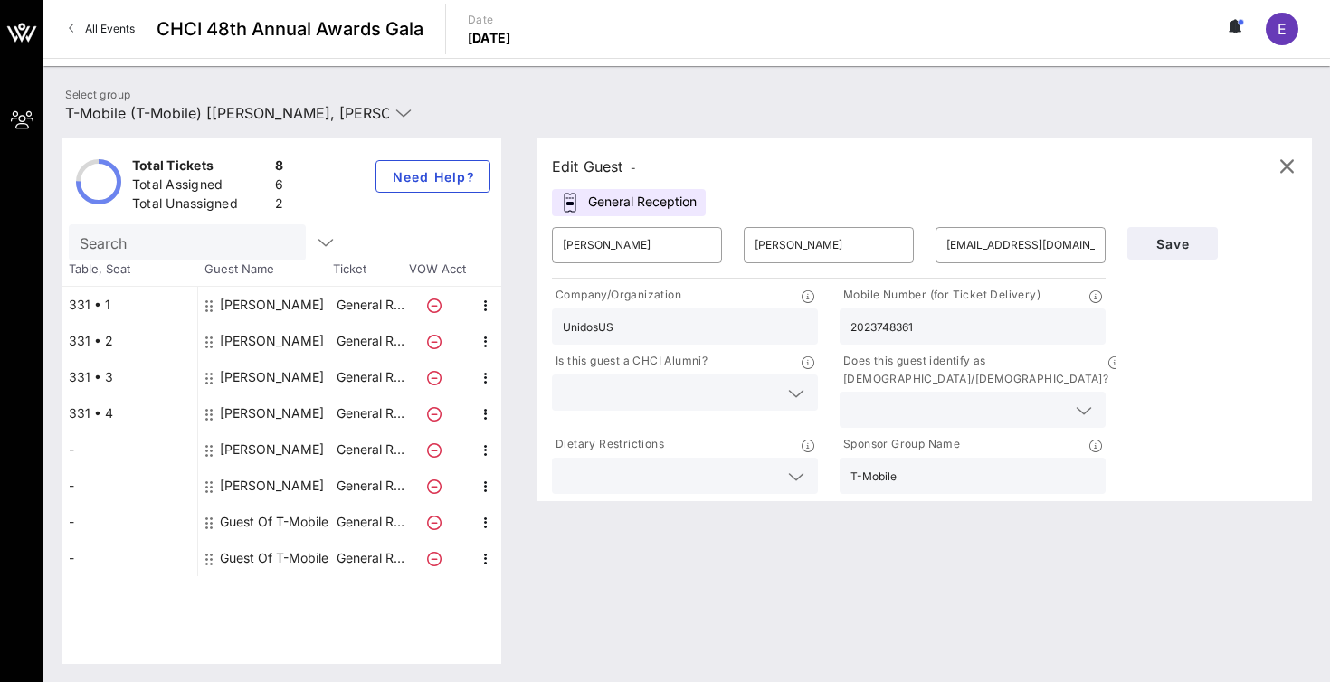
type input "T-Mobile (T-Mobile) [Estuardo Rodriguez, estuardo@intersectpublicaffairs.com]"
click at [106, 31] on span "All Events" at bounding box center [110, 29] width 50 height 14
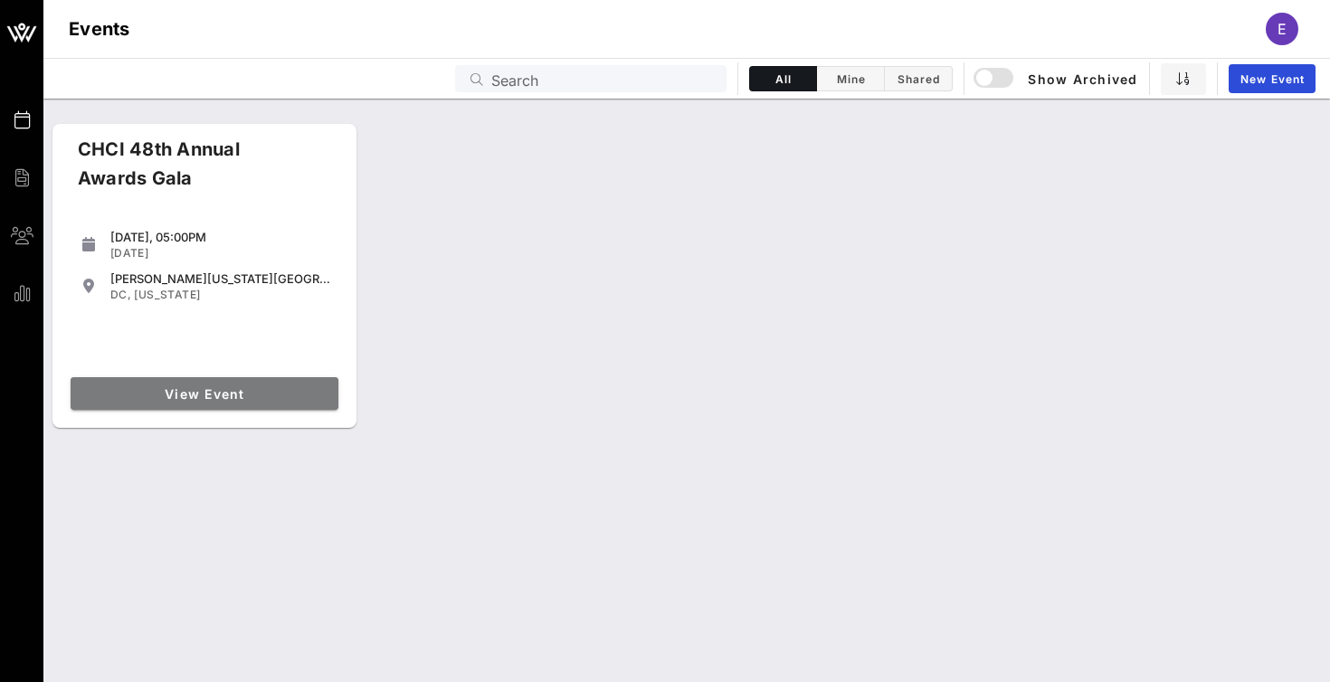
click at [220, 395] on span "View Event" at bounding box center [204, 393] width 253 height 15
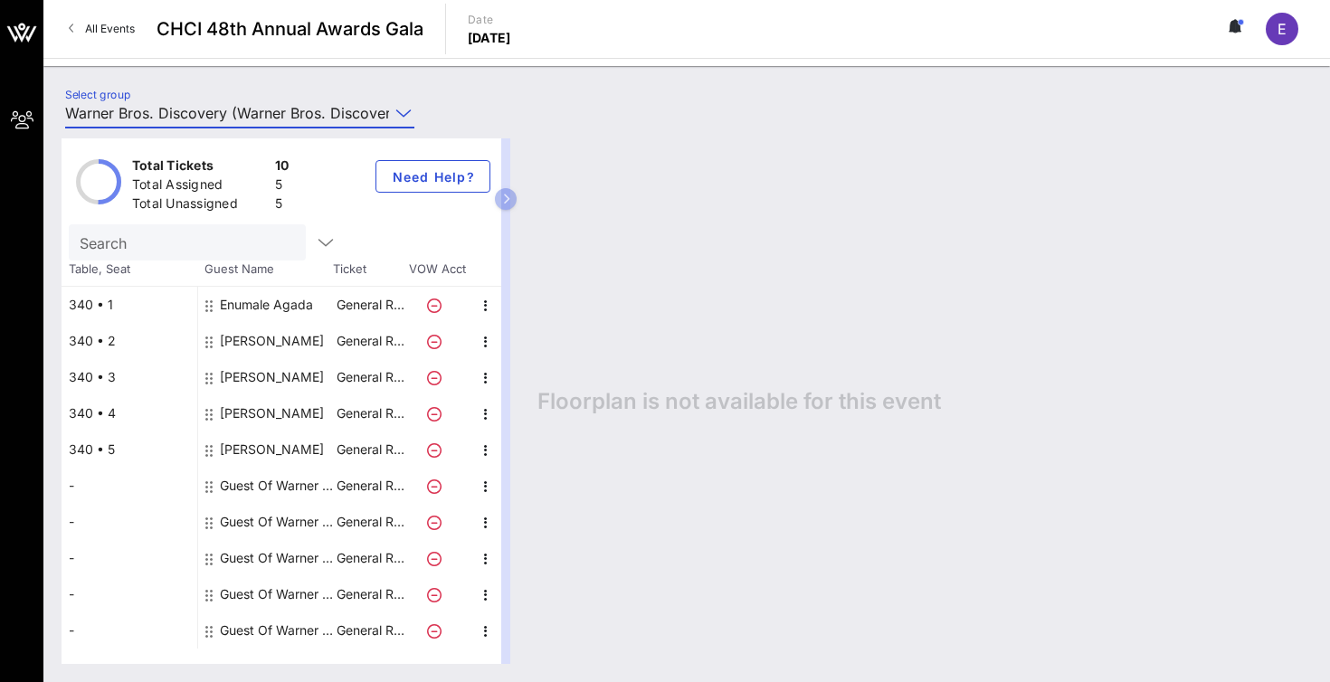
click at [176, 106] on input "Warner Bros. Discovery (Warner Bros. Discovery) [[PERSON_NAME], [PERSON_NAME][E…" at bounding box center [227, 113] width 324 height 29
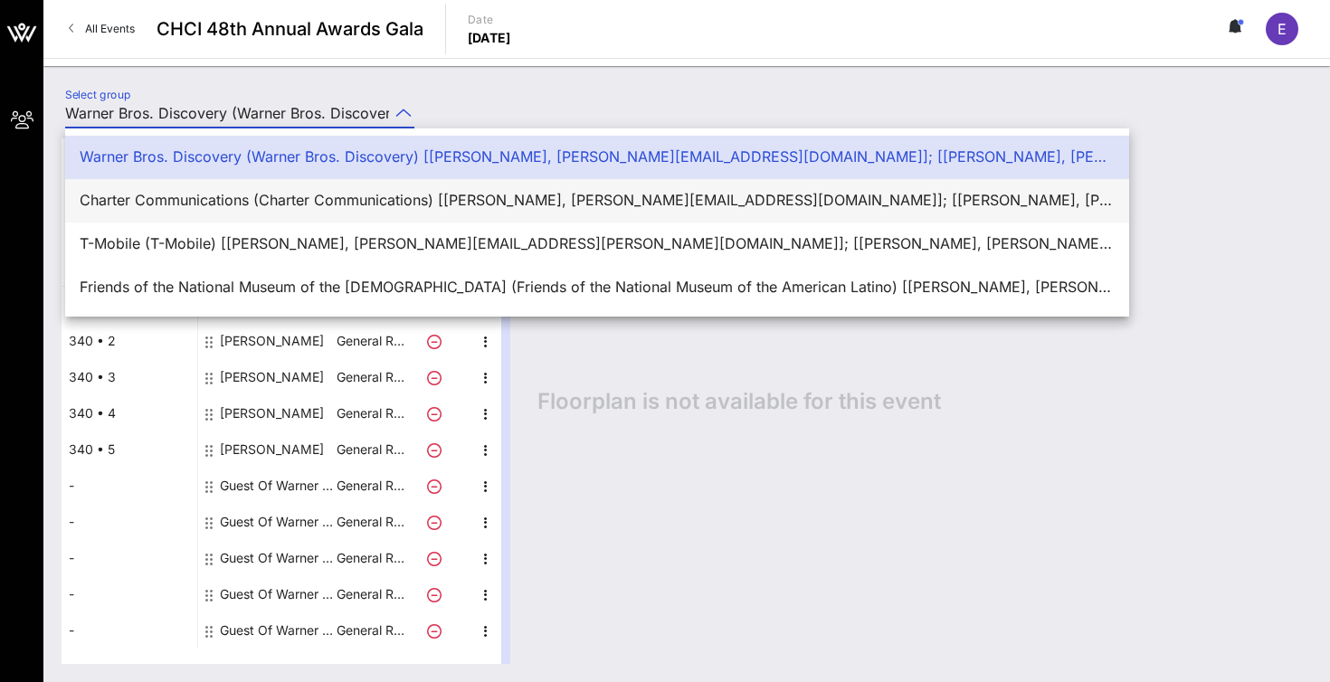
click at [184, 215] on div "Charter Communications (Charter Communications) [Diana Fernandez, diana@interse…" at bounding box center [597, 200] width 1035 height 39
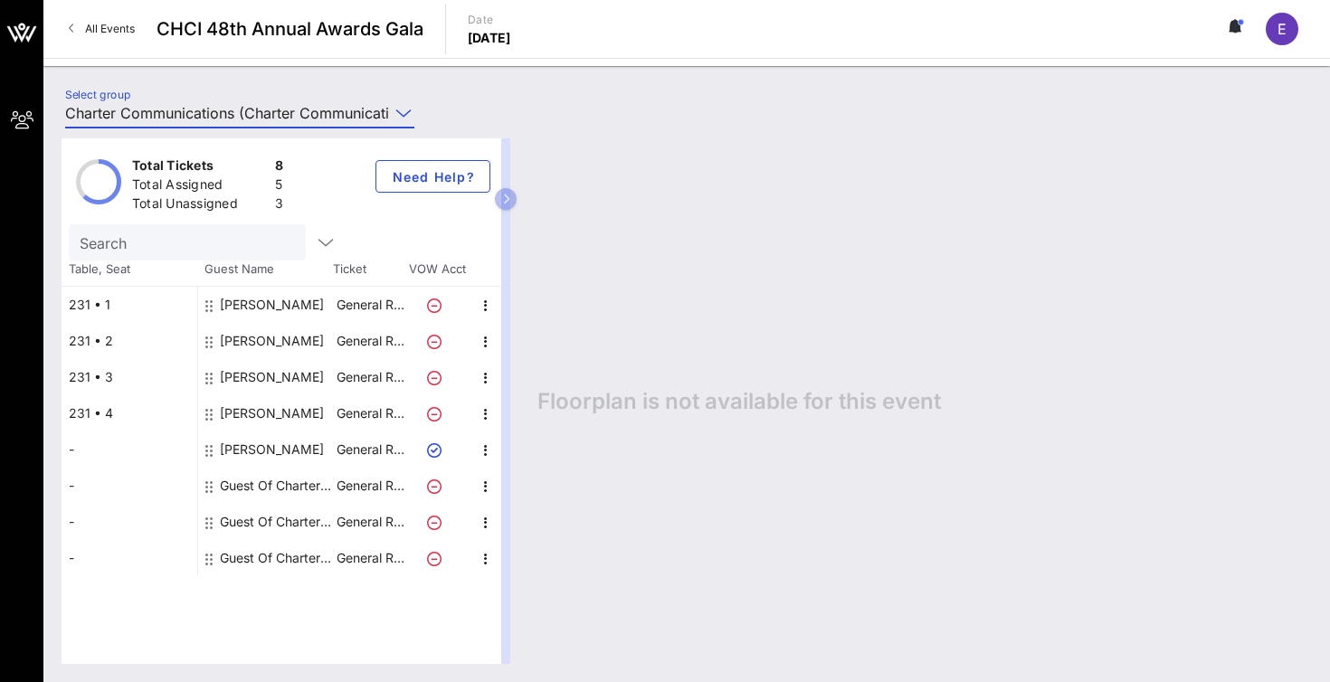
click at [224, 120] on div "Total Tickets 8 Total Assigned 5 Total Unassigned 3 Need Help? Search Table, Se…" at bounding box center [686, 401] width 1287 height 562
click at [256, 111] on input "Charter Communications (Charter Communications) [Diana Fernandez, diana@interse…" at bounding box center [227, 113] width 324 height 29
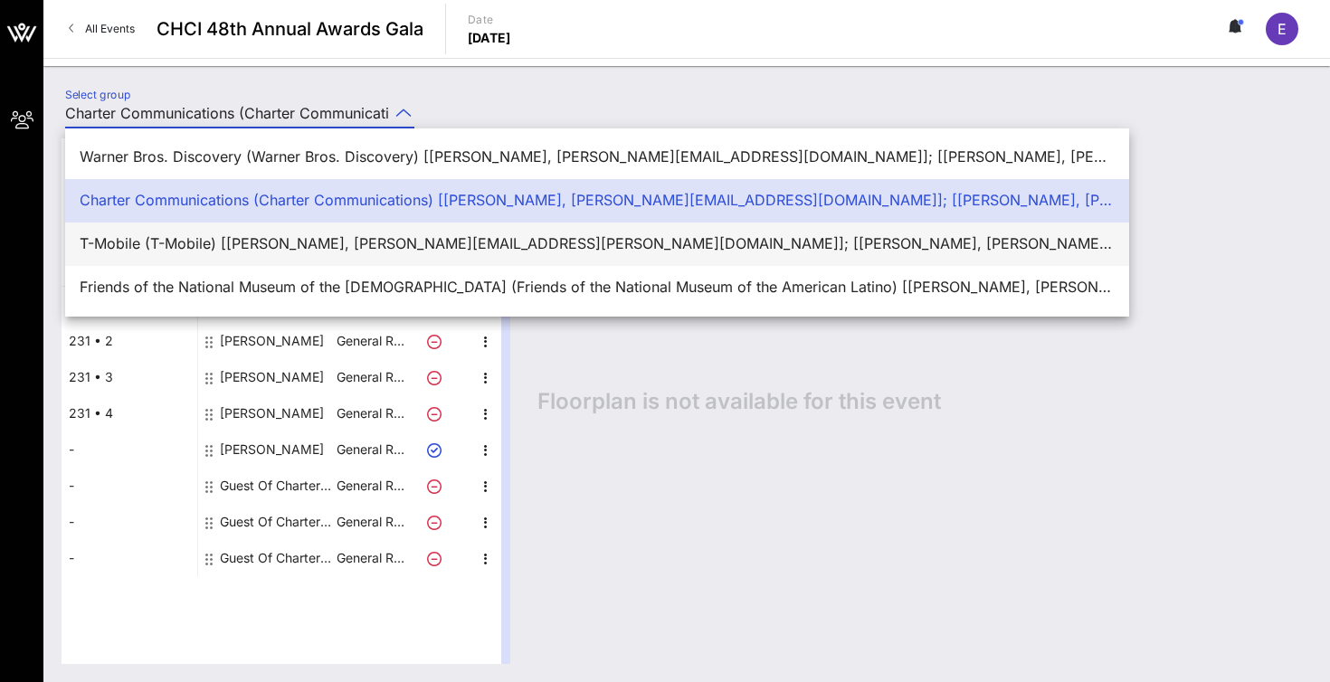
click at [243, 243] on div "T-Mobile (T-Mobile) [[PERSON_NAME], [PERSON_NAME][EMAIL_ADDRESS][PERSON_NAME][D…" at bounding box center [597, 243] width 1035 height 17
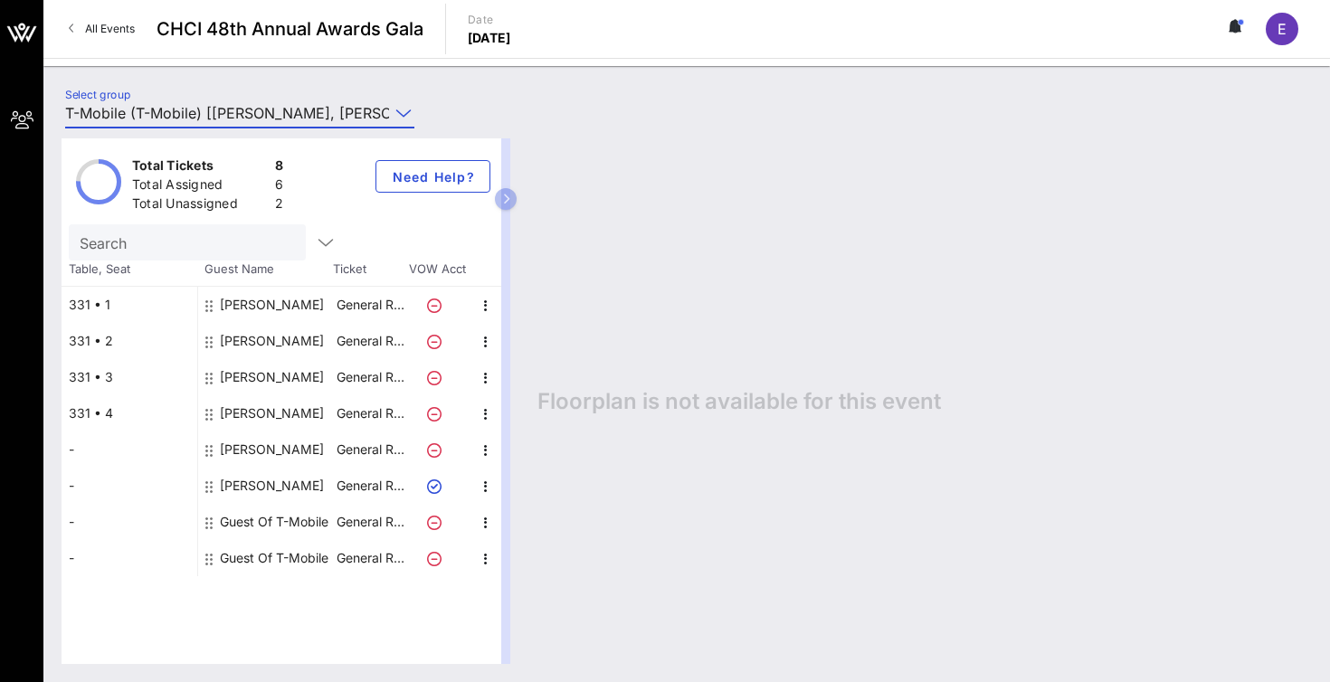
click at [321, 110] on input "T-Mobile (T-Mobile) [[PERSON_NAME], [PERSON_NAME][EMAIL_ADDRESS][PERSON_NAME][D…" at bounding box center [227, 113] width 324 height 29
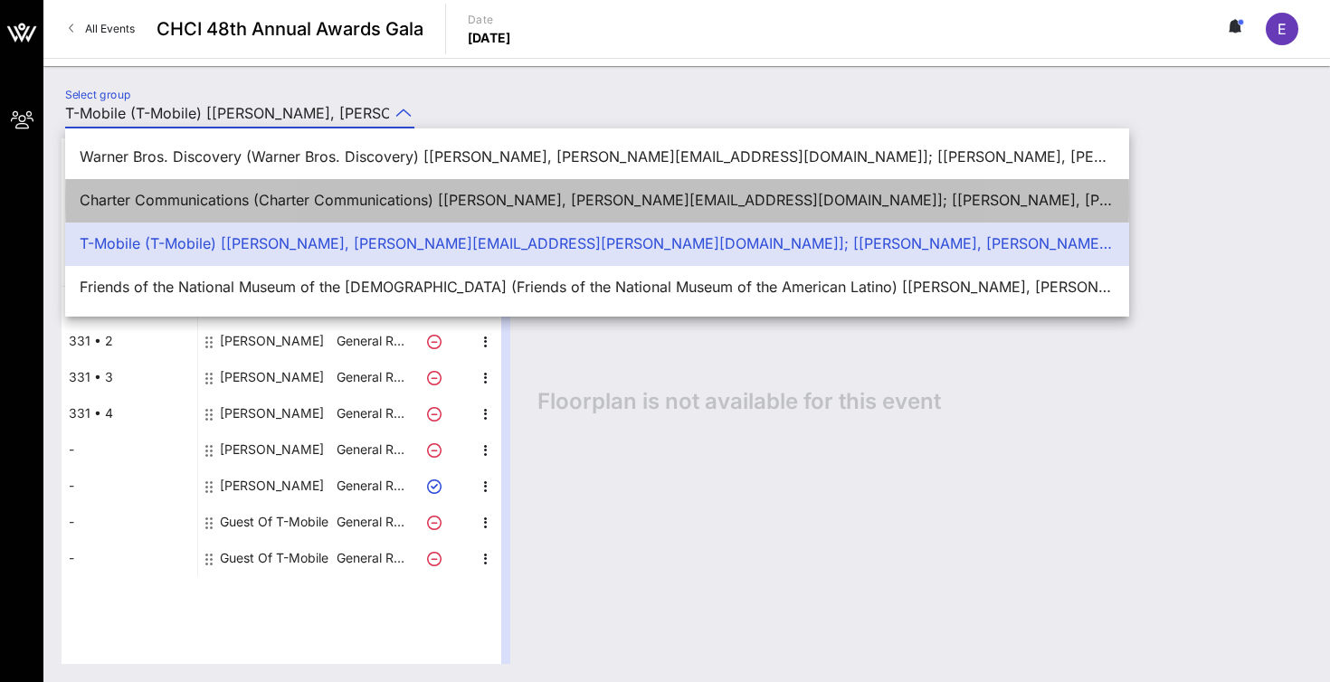
click at [273, 200] on div "Charter Communications (Charter Communications) [Diana Fernandez, diana@interse…" at bounding box center [597, 200] width 1035 height 17
type input "Charter Communications (Charter Communications) [Diana Fernandez, diana@interse…"
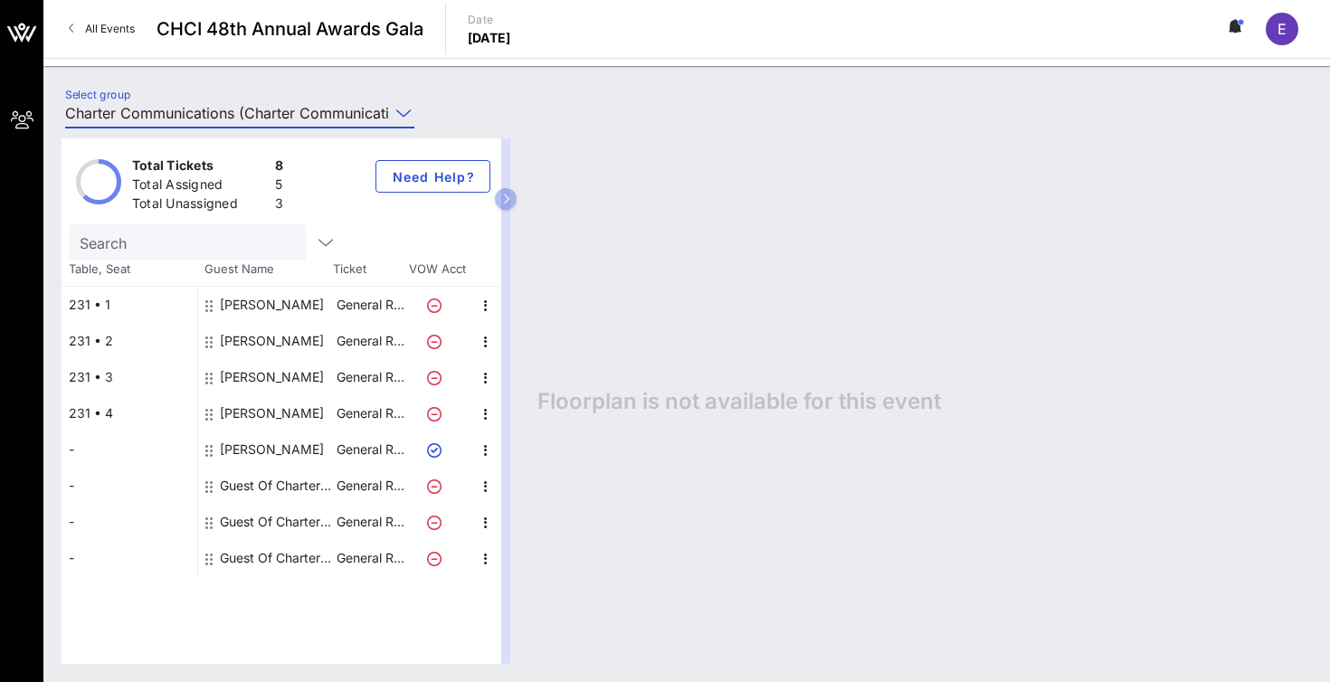
click at [265, 481] on div "Guest Of Charter Communications" at bounding box center [277, 486] width 114 height 36
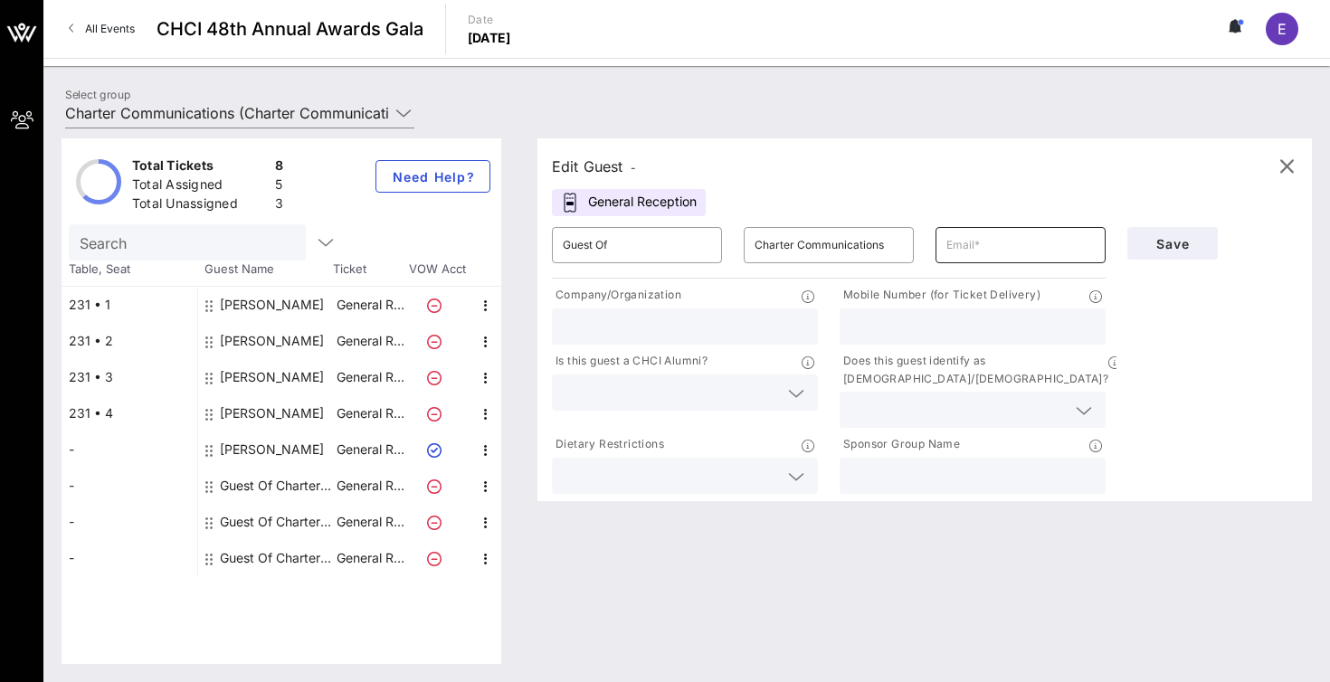
click at [1003, 252] on input "text" at bounding box center [1021, 245] width 148 height 29
paste input "[US_STATE][EMAIL_ADDRESS][DOMAIN_NAME]"
type input "[US_STATE][EMAIL_ADDRESS][DOMAIN_NAME]"
click at [849, 244] on input "Charter Communications" at bounding box center [829, 245] width 148 height 29
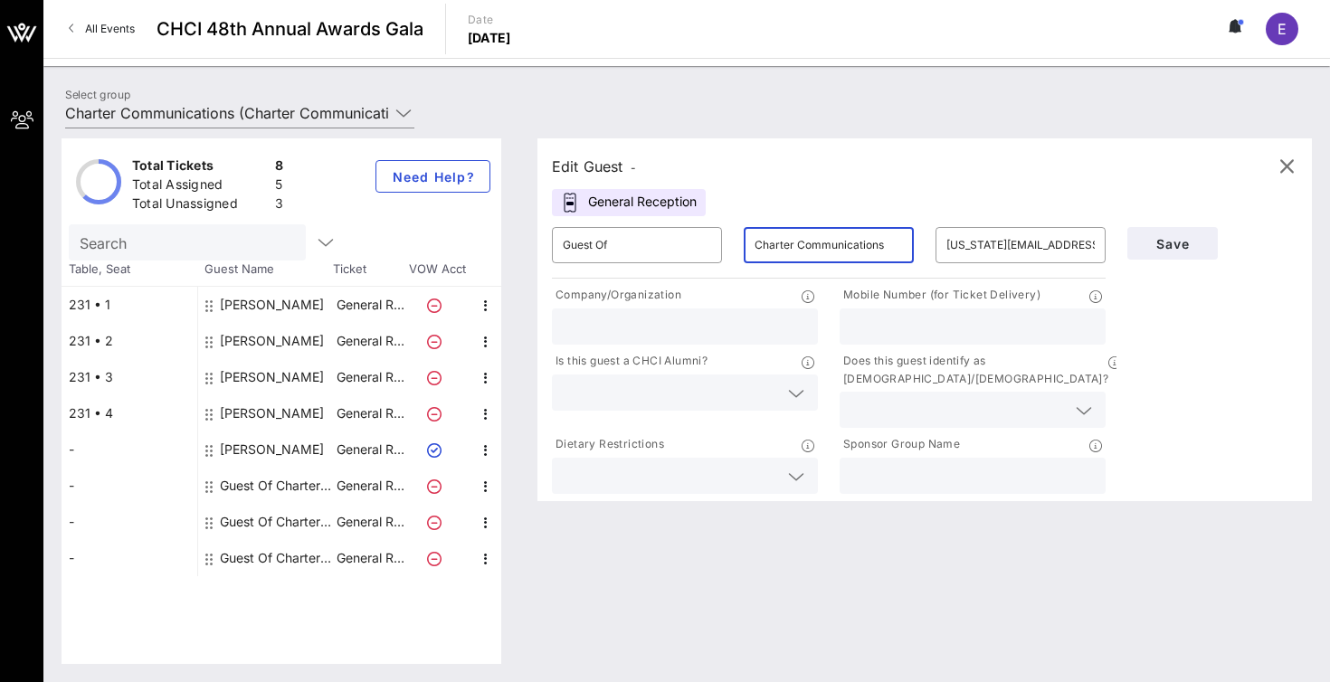
click at [849, 244] on input "Charter Communications" at bounding box center [829, 245] width 148 height 29
click at [740, 319] on input "text" at bounding box center [685, 327] width 244 height 24
paste input "Charter Communications"
type input "Charter Communications"
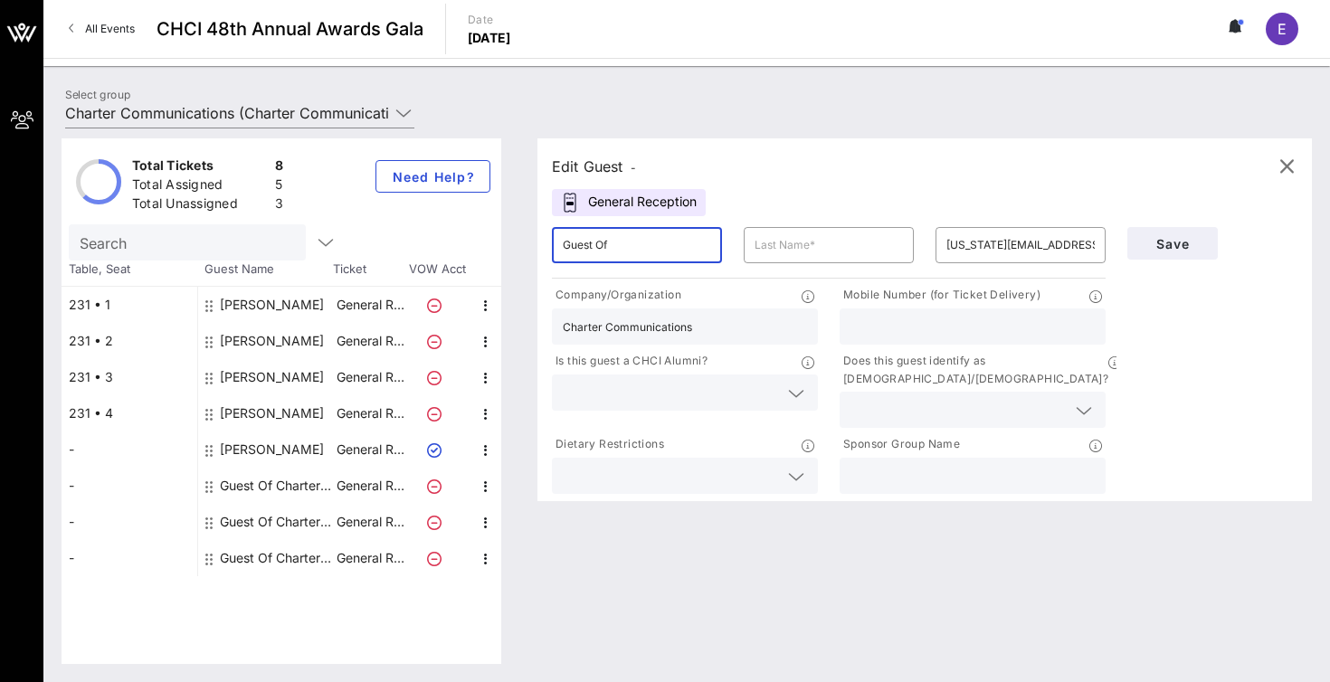
click at [652, 251] on input "Guest Of" at bounding box center [637, 245] width 148 height 29
type input "Charter"
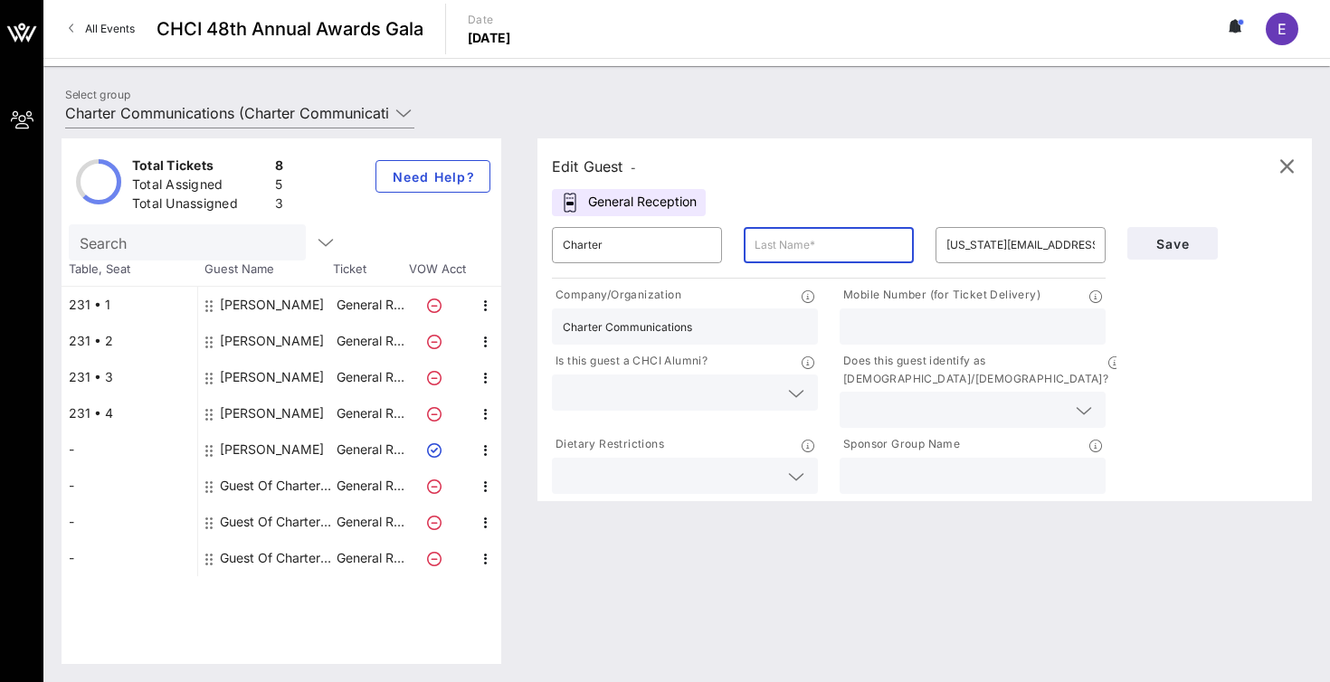
click at [765, 252] on input "text" at bounding box center [829, 245] width 148 height 29
type input "Zigras"
click at [636, 244] on input "Charter" at bounding box center [637, 245] width 148 height 29
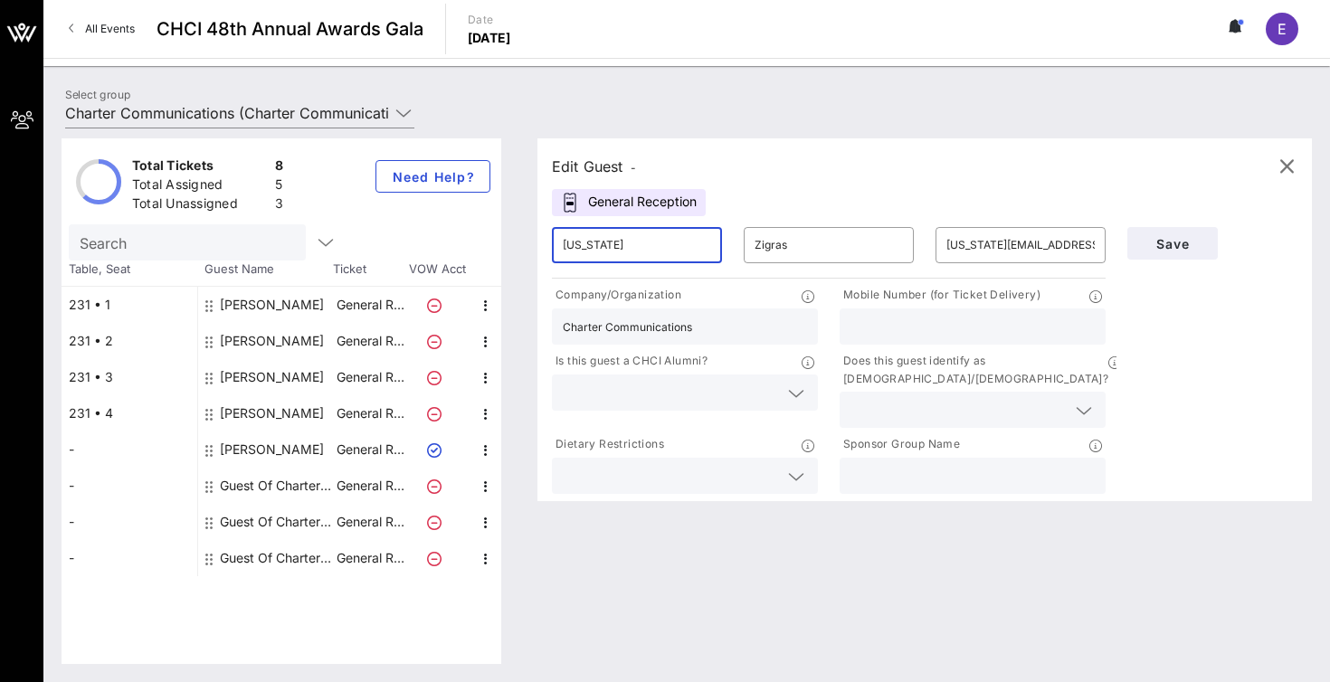
type input "[US_STATE]"
click at [909, 458] on div at bounding box center [973, 476] width 244 height 36
paste input "Charter Communications"
type input "Charter Communications"
click at [1171, 248] on span "Save" at bounding box center [1173, 243] width 62 height 15
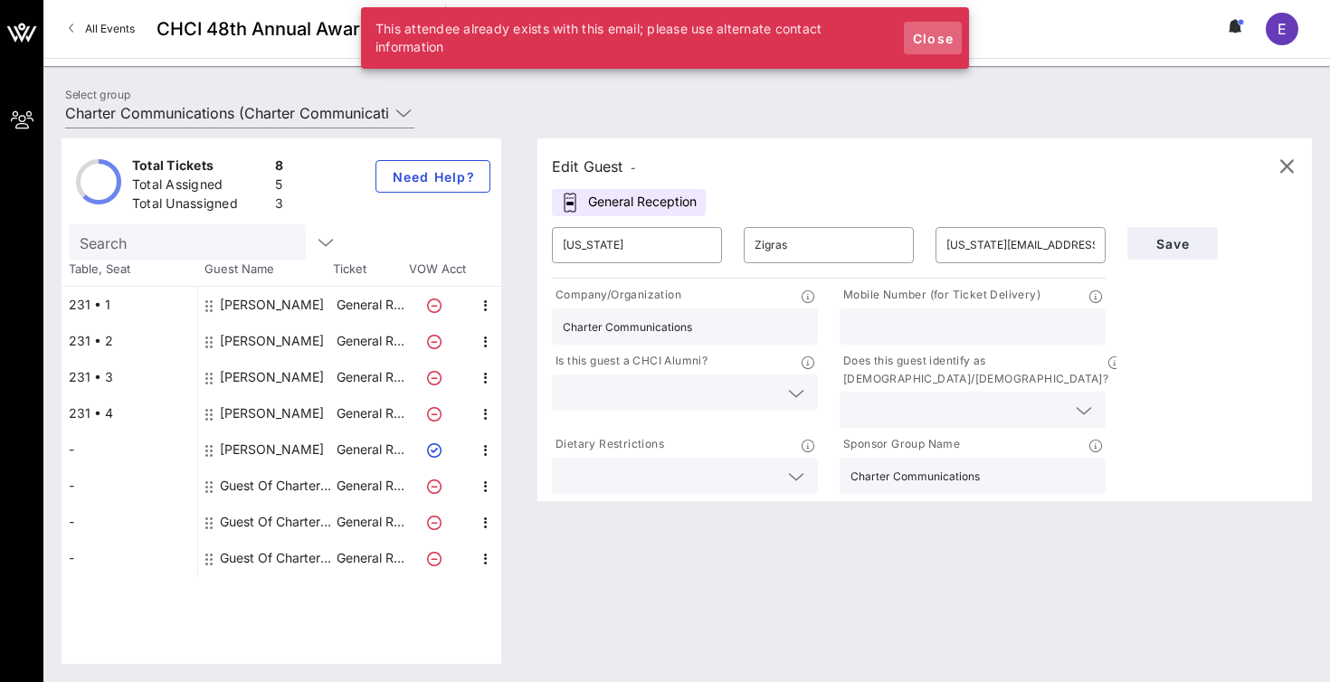
click at [932, 43] on span "Close" at bounding box center [932, 38] width 43 height 15
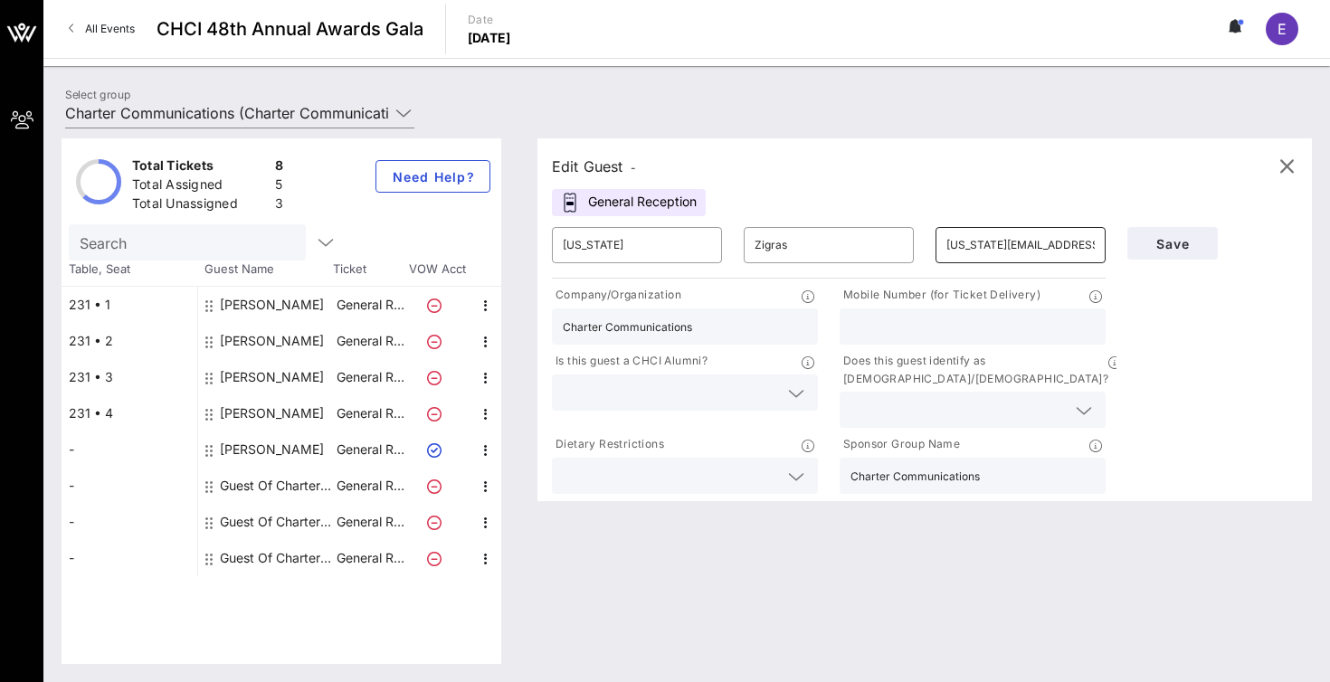
click at [1007, 242] on input "[US_STATE][EMAIL_ADDRESS][DOMAIN_NAME]" at bounding box center [1021, 245] width 148 height 29
type input "Charter Communications (Charter Communications) [Diana Fernandez, diana@interse…"
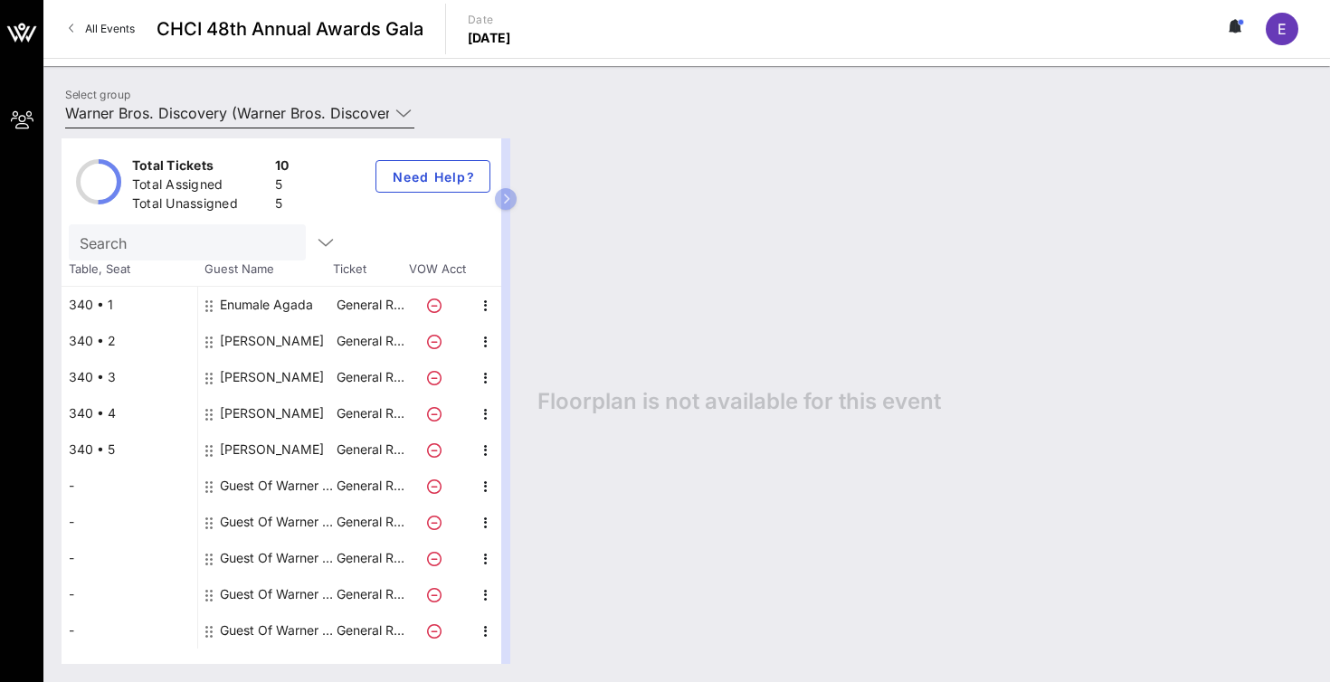
click at [278, 107] on input "Warner Bros. Discovery (Warner Bros. Discovery) [Diana Fernandez, diana@interse…" at bounding box center [227, 113] width 324 height 29
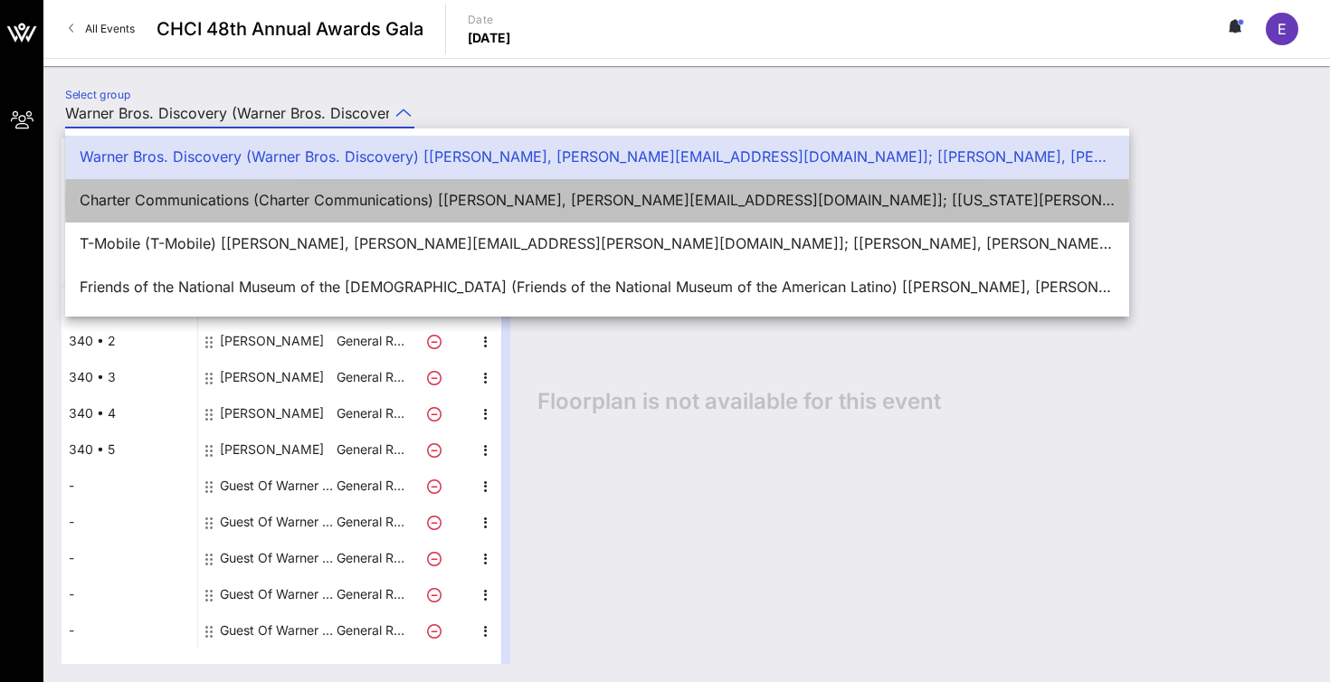
click at [252, 205] on div "Charter Communications (Charter Communications) [[PERSON_NAME], [PERSON_NAME][E…" at bounding box center [597, 200] width 1035 height 17
type input "Charter Communications (Charter Communications) [[PERSON_NAME], [PERSON_NAME][E…"
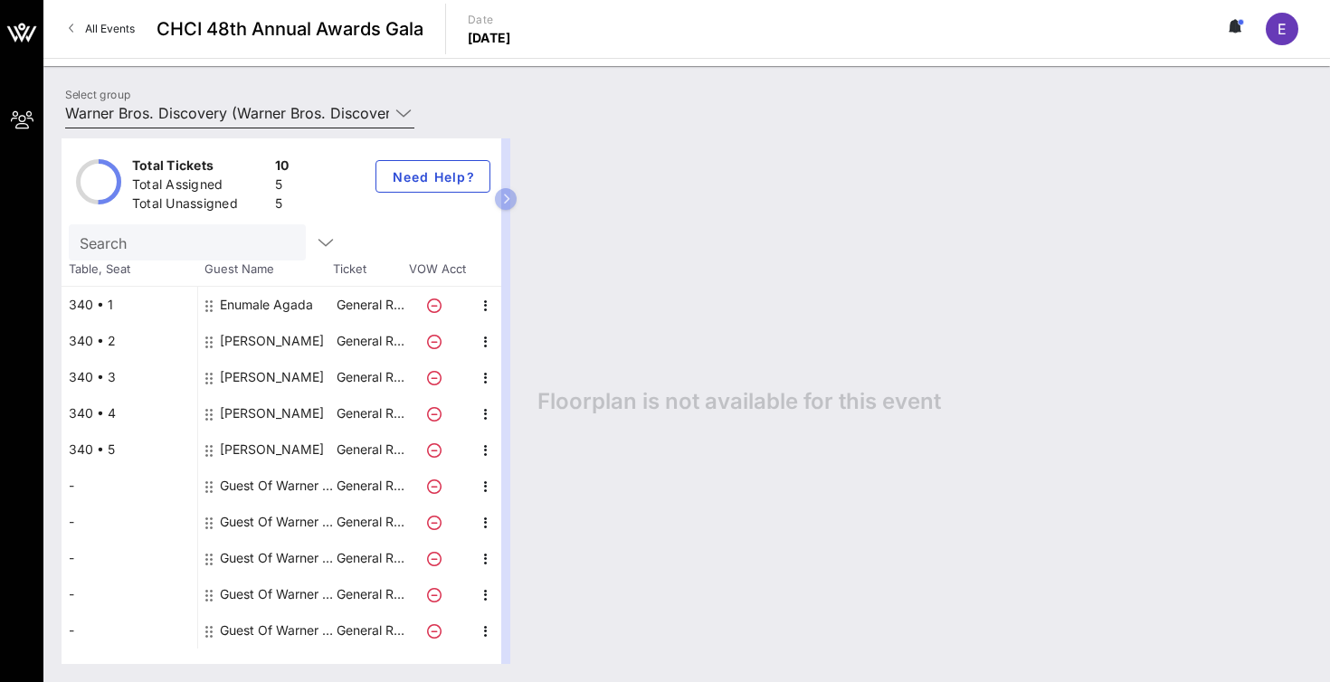
click at [253, 114] on input "Warner Bros. Discovery (Warner Bros. Discovery) [[PERSON_NAME], [PERSON_NAME][E…" at bounding box center [227, 113] width 324 height 29
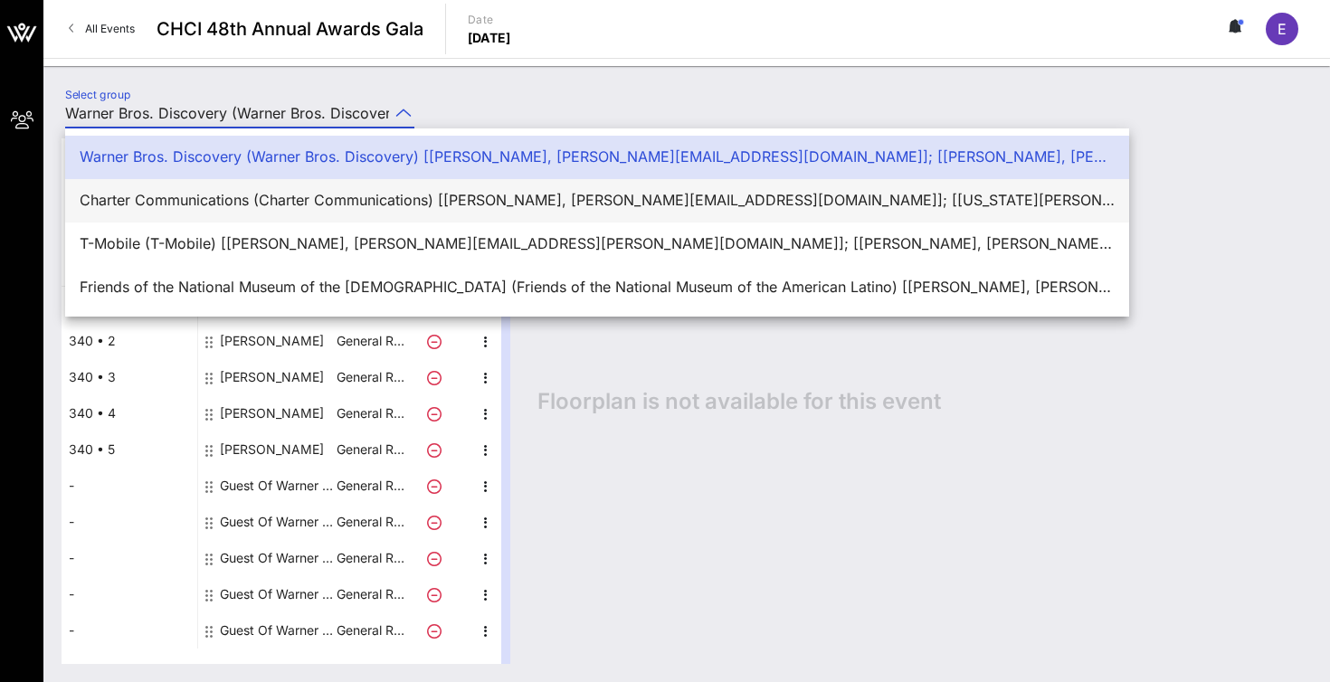
click at [222, 205] on div "Charter Communications (Charter Communications) [[PERSON_NAME], [PERSON_NAME][E…" at bounding box center [597, 200] width 1035 height 17
type input "Charter Communications (Charter Communications) [[PERSON_NAME], [PERSON_NAME][E…"
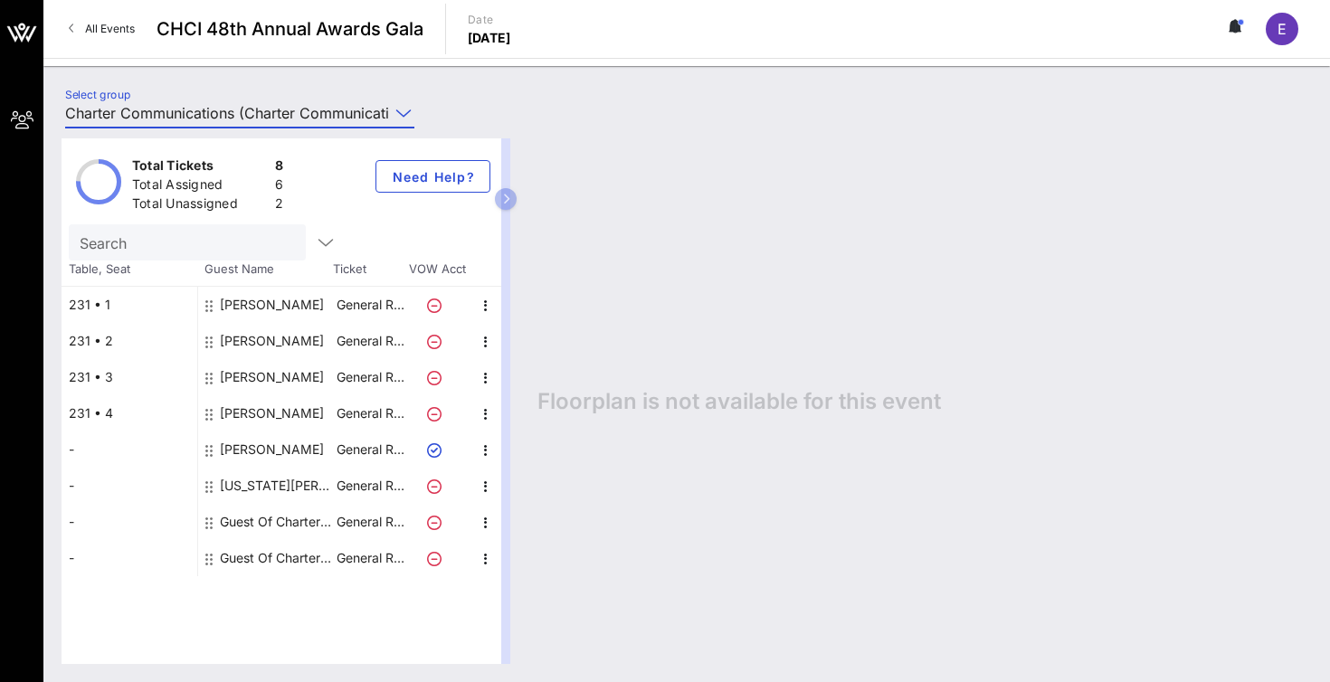
click at [281, 487] on div "[US_STATE][PERSON_NAME]" at bounding box center [277, 486] width 114 height 36
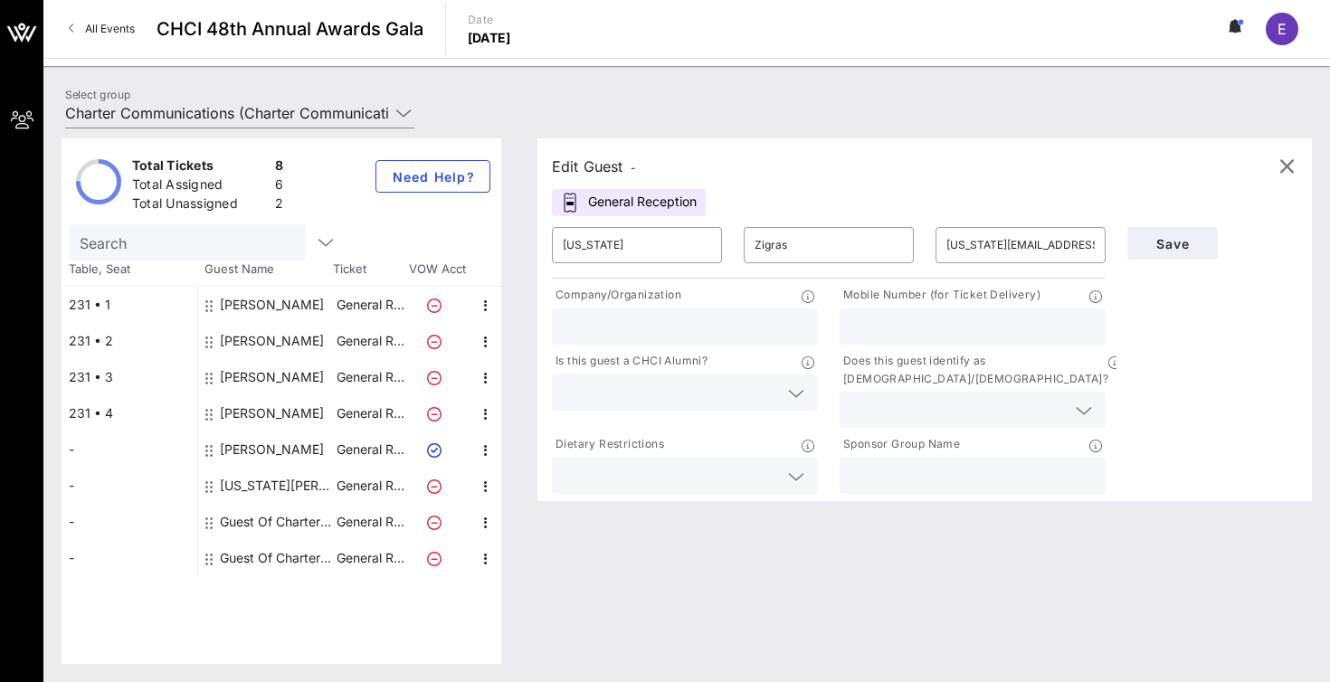
click at [638, 315] on input "text" at bounding box center [685, 327] width 244 height 24
type input "Charter Communications"
click at [927, 464] on input "text" at bounding box center [973, 476] width 244 height 24
type input "Charter Communications"
click at [1169, 245] on span "Save" at bounding box center [1173, 243] width 62 height 15
